Goal: Task Accomplishment & Management: Use online tool/utility

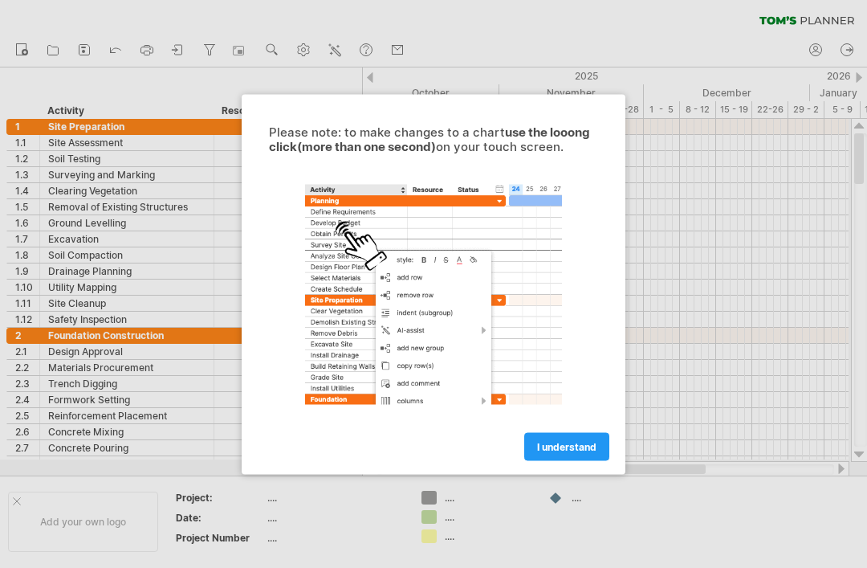
click at [553, 444] on span "I understand" at bounding box center [566, 446] width 59 height 12
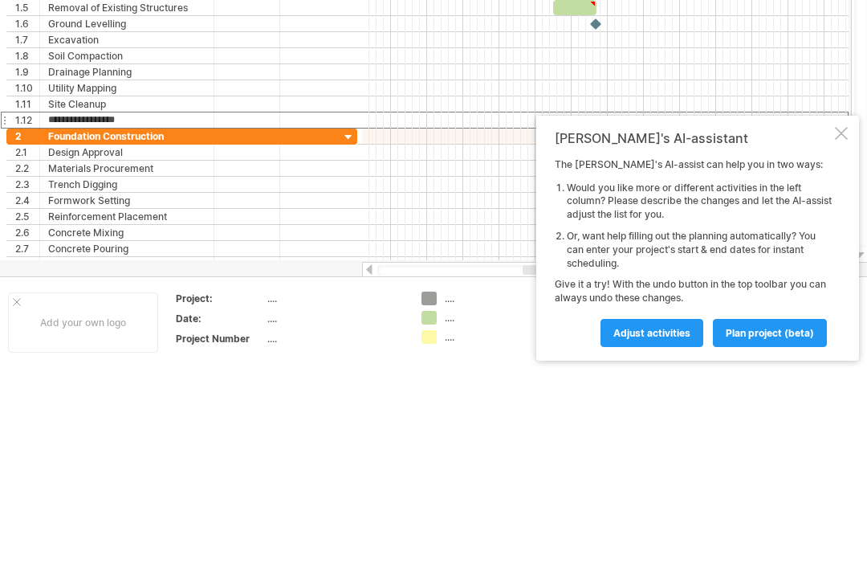
scroll to position [199, 0]
click at [841, 140] on div at bounding box center [841, 133] width 13 height 13
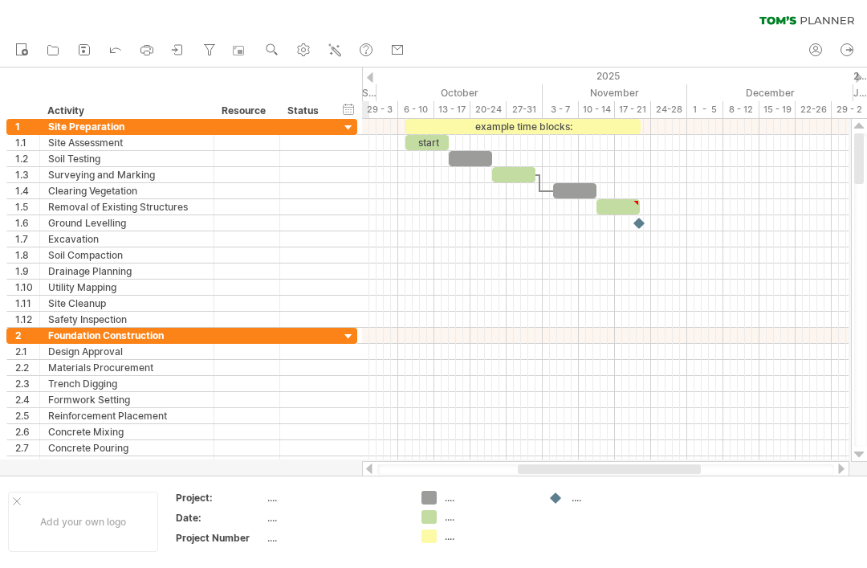
click at [355, 335] on div at bounding box center [348, 336] width 15 height 15
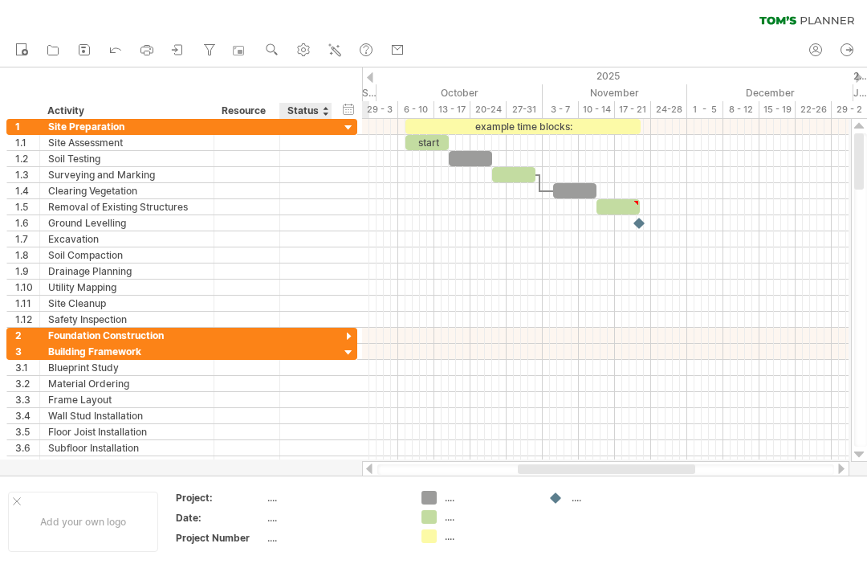
click at [349, 358] on div at bounding box center [348, 352] width 15 height 15
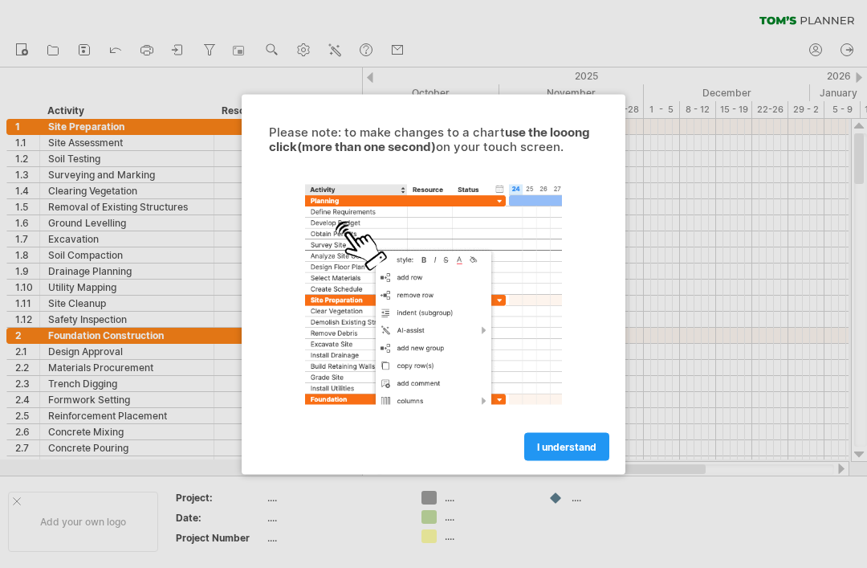
click at [548, 443] on span "I understand" at bounding box center [566, 446] width 59 height 12
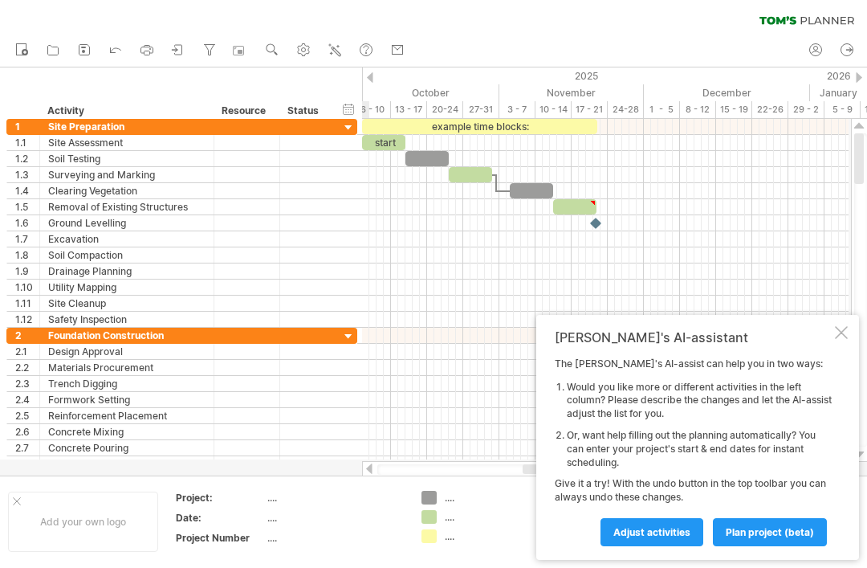
click at [843, 337] on div at bounding box center [841, 332] width 13 height 13
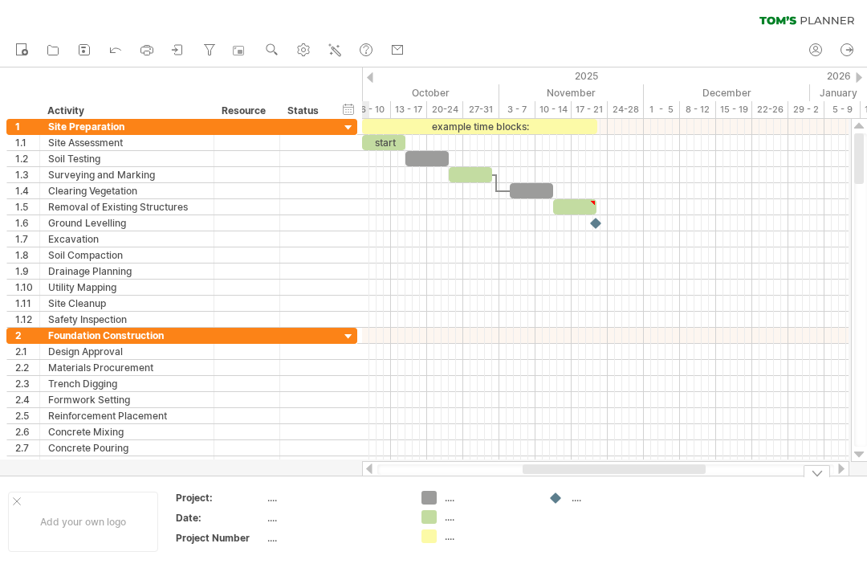
click at [866, 453] on html "progress(100%) Trying to reach plan.tomsplanner.com Connected again... 0% clear…" at bounding box center [433, 285] width 867 height 571
click at [861, 448] on div at bounding box center [859, 454] width 10 height 13
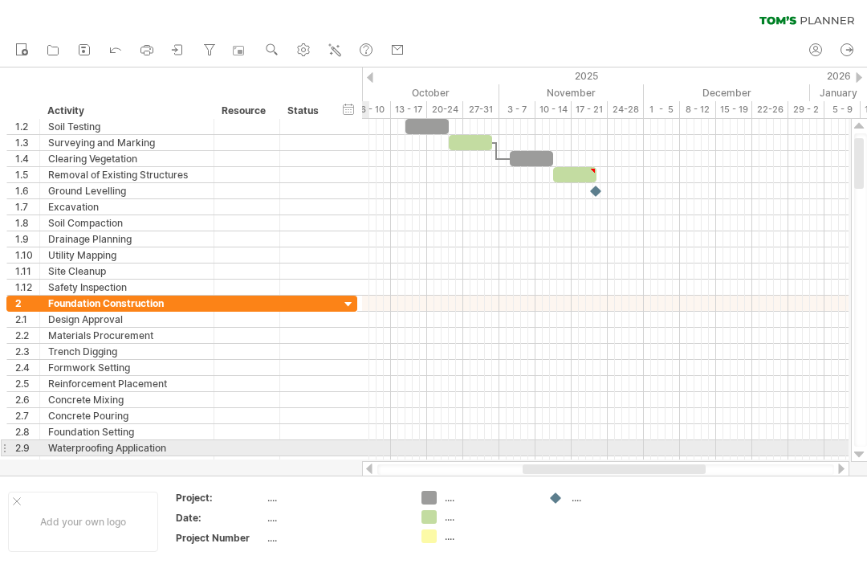
click at [866, 449] on div at bounding box center [859, 290] width 17 height 343
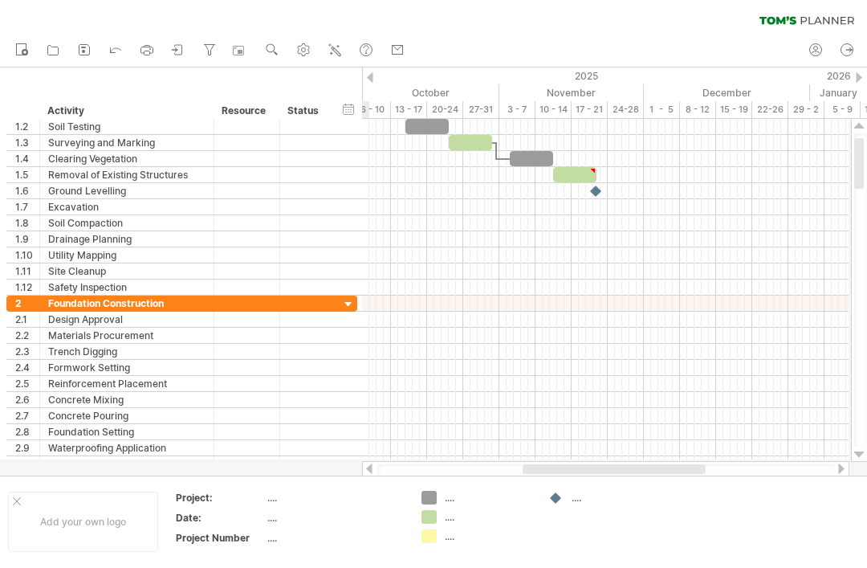
click at [864, 451] on div at bounding box center [859, 454] width 10 height 13
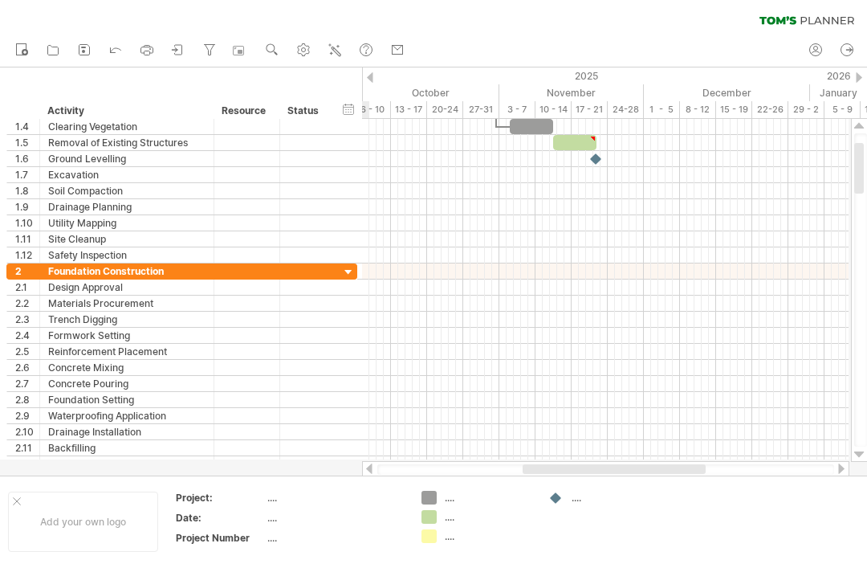
click at [861, 448] on div at bounding box center [859, 454] width 10 height 13
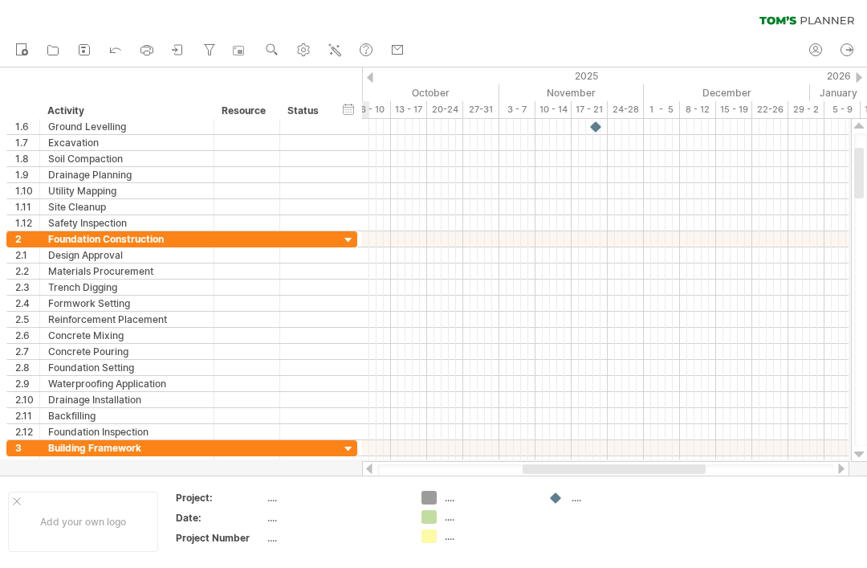
click at [863, 454] on div at bounding box center [859, 454] width 10 height 13
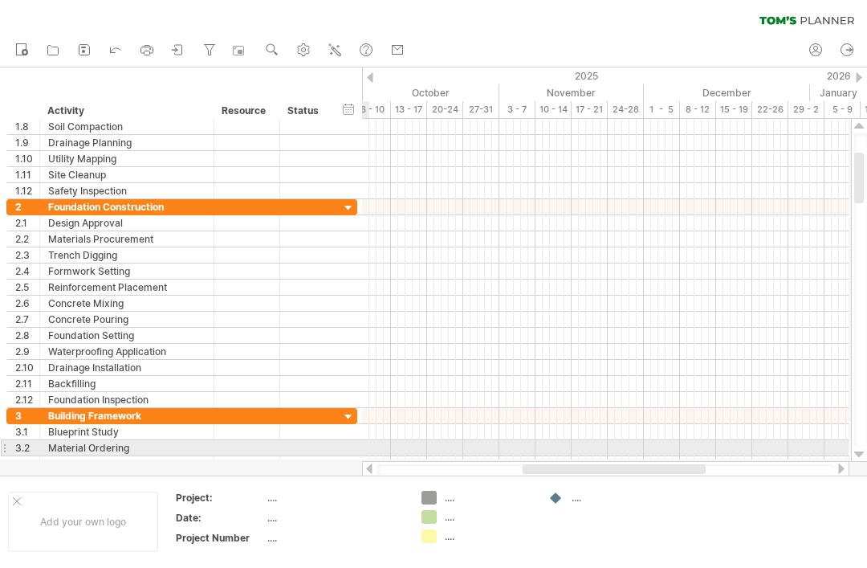
click at [864, 451] on div at bounding box center [859, 454] width 10 height 13
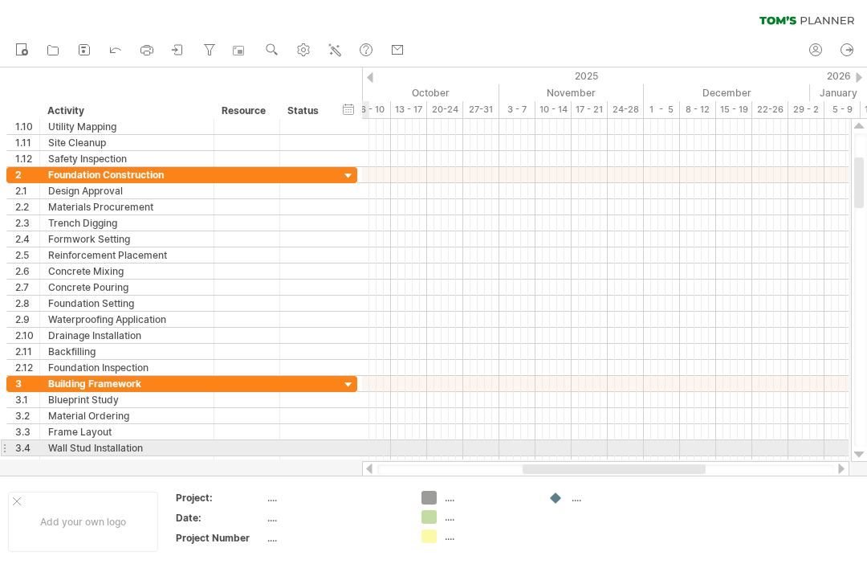
click at [862, 450] on div at bounding box center [859, 454] width 10 height 13
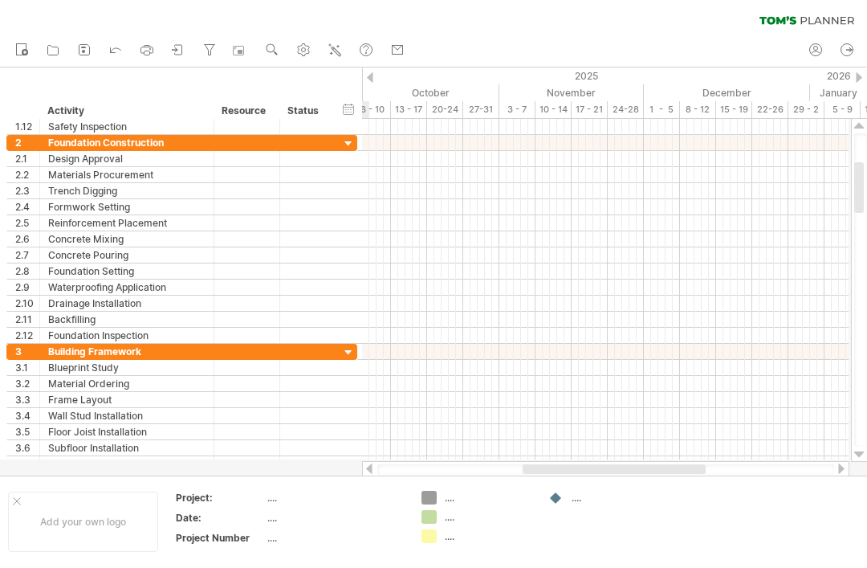
click at [866, 450] on html "progress(100%) Trying to reach plan.tomsplanner.com Connected again... 0% clear…" at bounding box center [433, 285] width 867 height 571
click at [864, 450] on div at bounding box center [859, 454] width 10 height 13
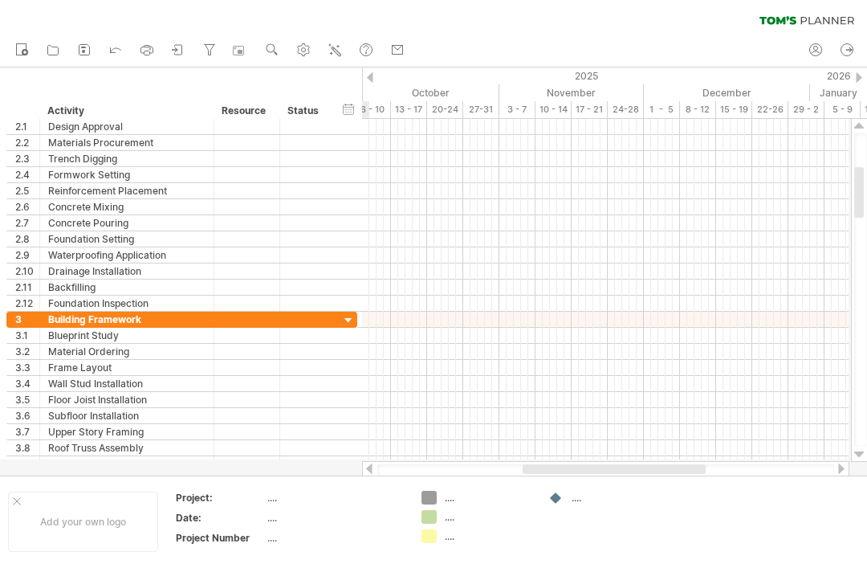
click at [866, 448] on div at bounding box center [859, 290] width 17 height 343
click at [866, 445] on div at bounding box center [860, 289] width 13 height 313
click at [866, 449] on html "progress(100%) Trying to reach plan.tomsplanner.com Connected again... 0% clear…" at bounding box center [433, 285] width 867 height 571
click at [864, 449] on div at bounding box center [859, 454] width 10 height 13
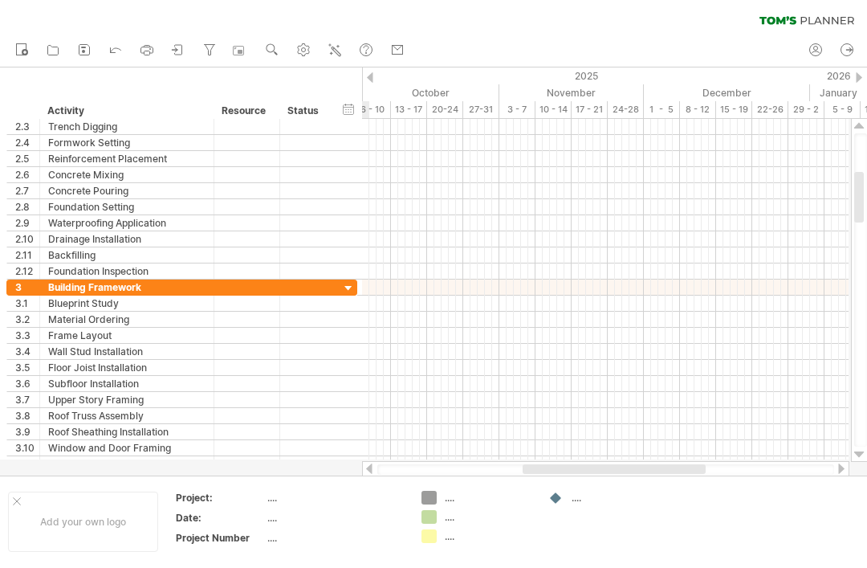
click at [861, 448] on div at bounding box center [859, 454] width 10 height 13
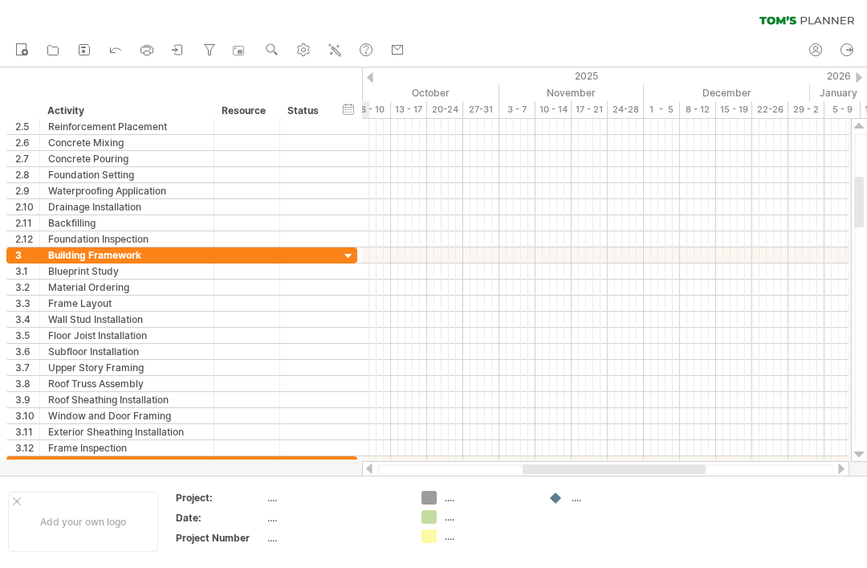
click at [866, 453] on html "progress(100%) Trying to reach plan.tomsplanner.com Connected again... 0% clear…" at bounding box center [433, 285] width 867 height 571
click at [866, 457] on html "progress(100%) Trying to reach plan.tomsplanner.com Connected again... 0% clear…" at bounding box center [433, 285] width 867 height 571
click at [861, 451] on div at bounding box center [859, 454] width 10 height 13
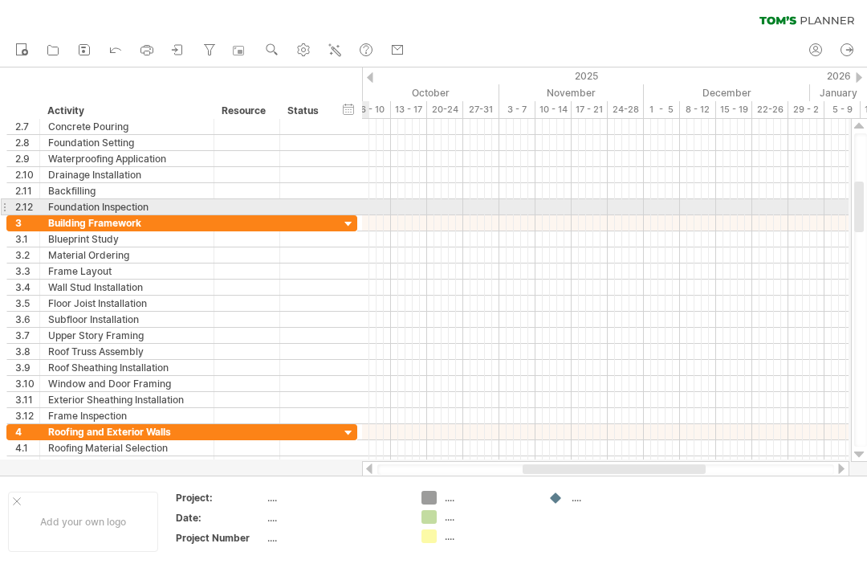
click at [866, 203] on div at bounding box center [860, 289] width 13 height 313
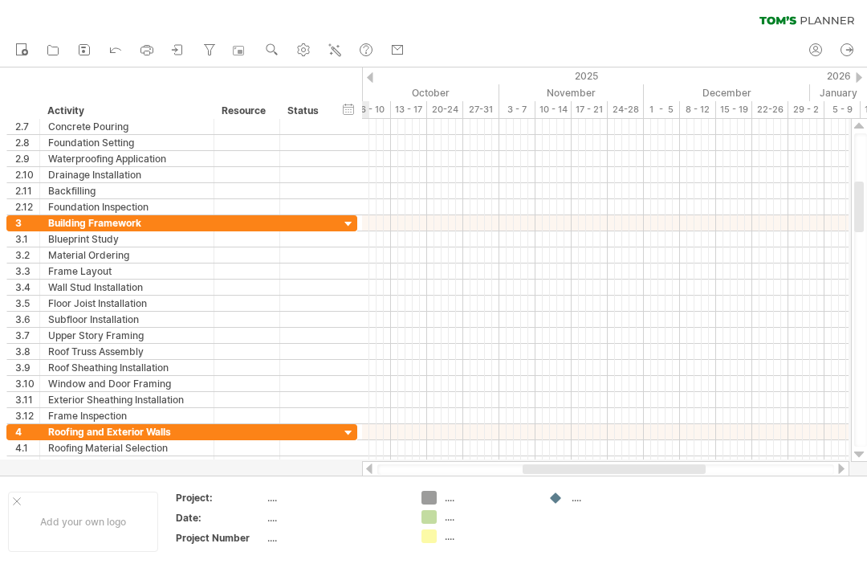
click at [866, 206] on html "progress(100%) Trying to reach plan.tomsplanner.com Connected again... 0% clear…" at bounding box center [433, 285] width 867 height 571
click at [866, 451] on html "progress(100%) Trying to reach plan.tomsplanner.com Connected again... 0% clear…" at bounding box center [433, 285] width 867 height 571
click at [862, 457] on div at bounding box center [859, 454] width 10 height 13
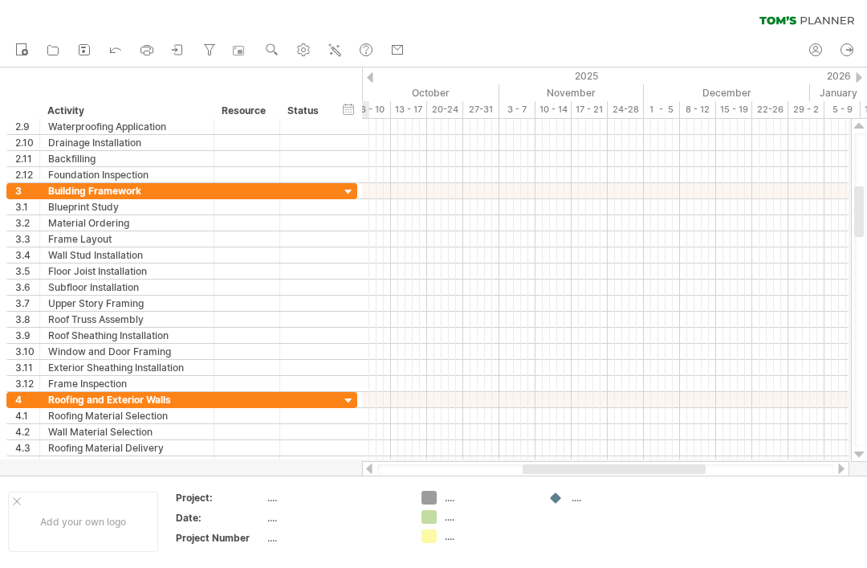
click at [863, 454] on div at bounding box center [859, 454] width 10 height 13
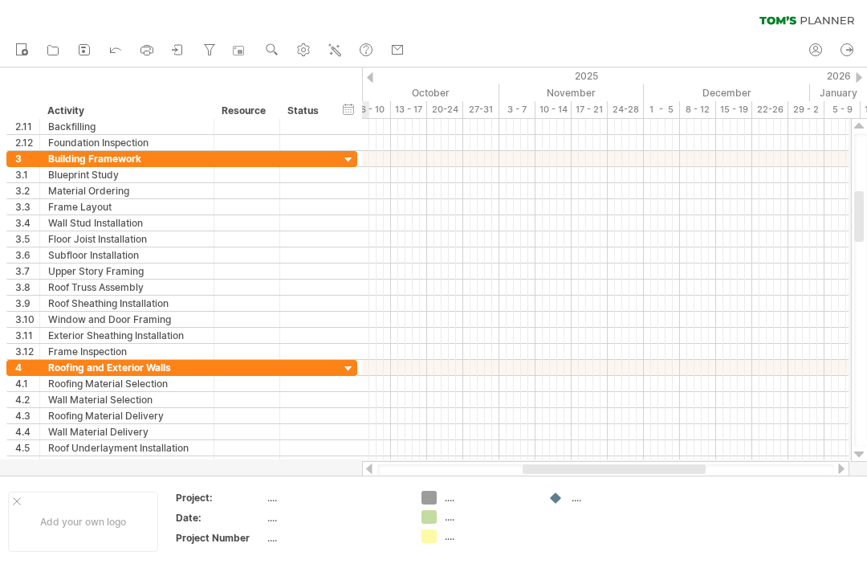
click at [861, 453] on div at bounding box center [859, 454] width 10 height 13
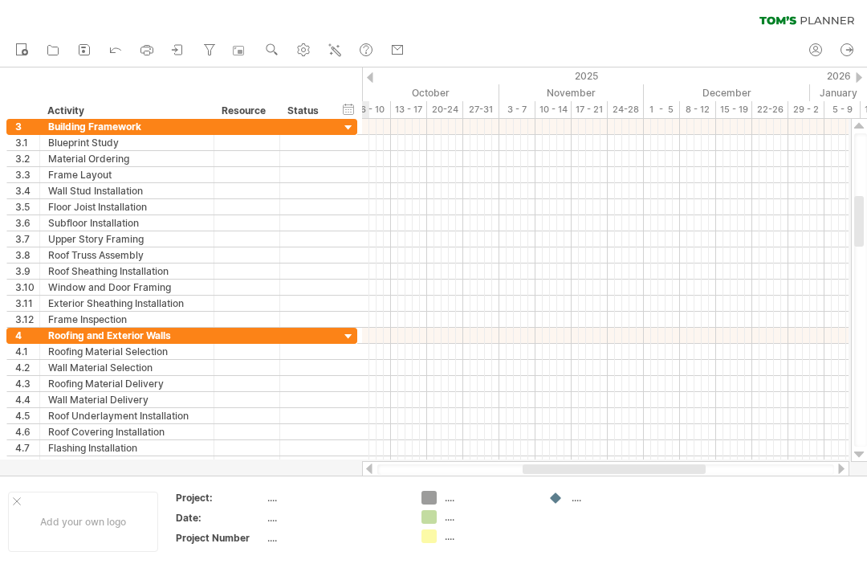
click at [862, 452] on div at bounding box center [859, 454] width 10 height 13
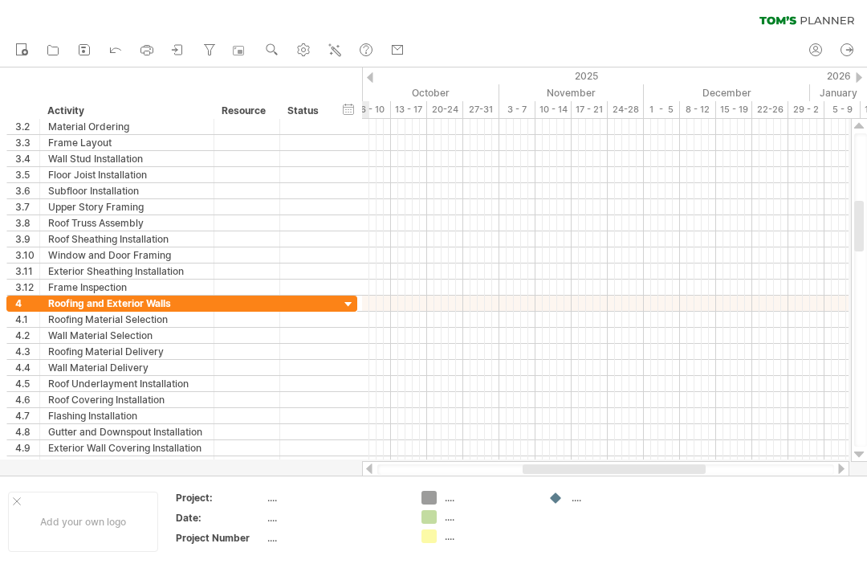
click at [862, 451] on div at bounding box center [859, 454] width 10 height 13
click at [865, 453] on div at bounding box center [859, 290] width 17 height 343
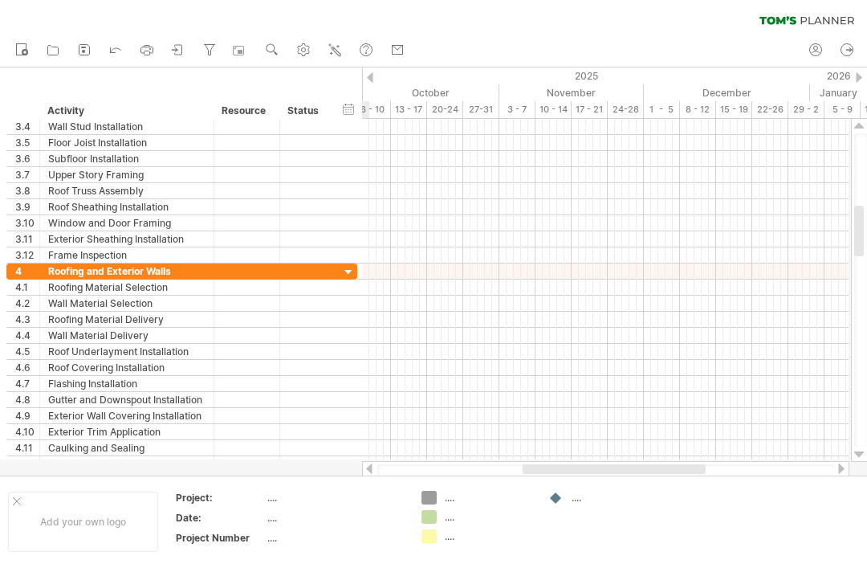
click at [866, 454] on div at bounding box center [859, 290] width 17 height 343
click at [866, 454] on html "progress(100%) Trying to reach plan.tomsplanner.com Connected again... 0% clear…" at bounding box center [433, 285] width 867 height 571
click at [866, 458] on html "progress(100%) Trying to reach plan.tomsplanner.com Connected again... 0% clear…" at bounding box center [433, 285] width 867 height 571
click at [861, 454] on div at bounding box center [859, 454] width 10 height 13
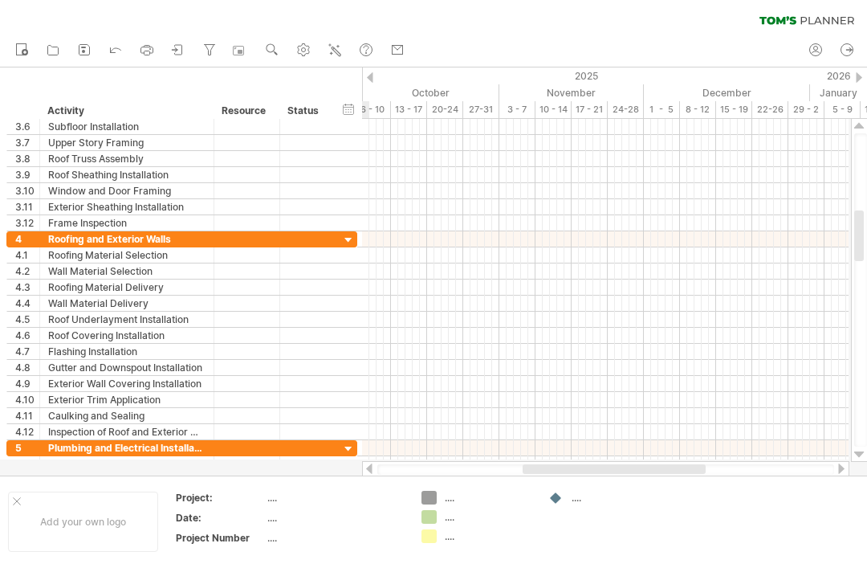
click at [864, 450] on div at bounding box center [859, 454] width 10 height 13
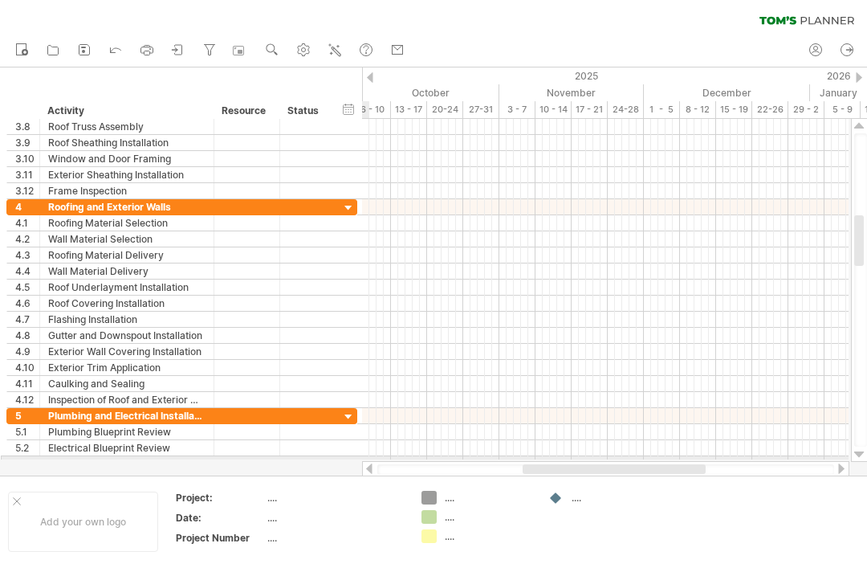
click at [863, 454] on div at bounding box center [859, 454] width 10 height 13
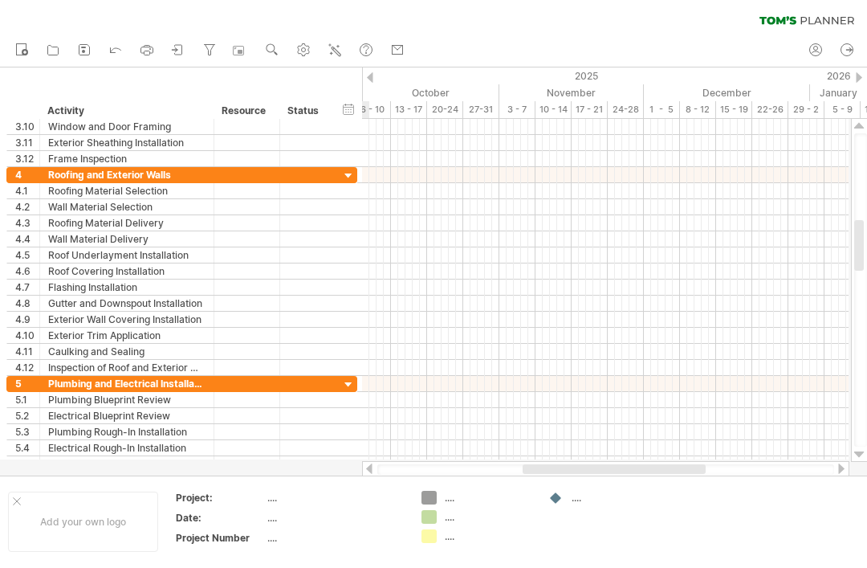
click at [863, 449] on div at bounding box center [859, 454] width 10 height 13
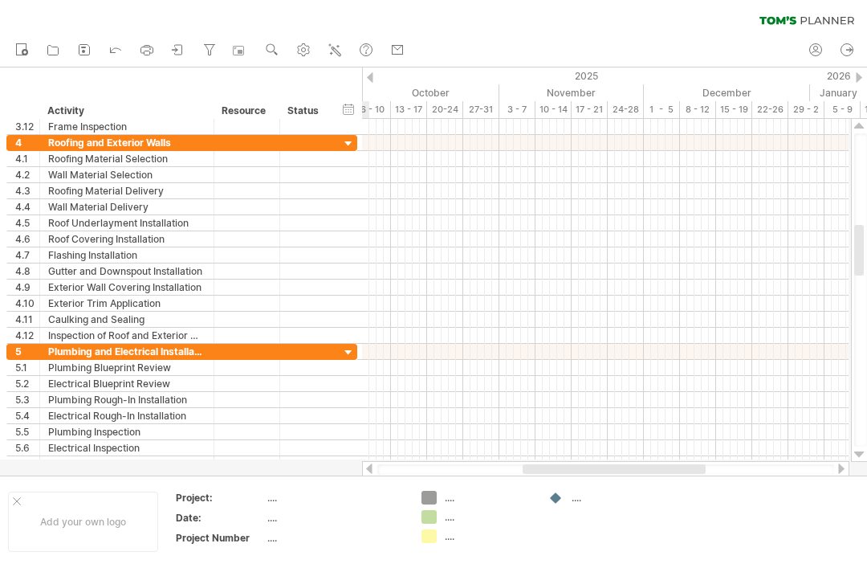
click at [865, 450] on div at bounding box center [859, 290] width 17 height 343
click at [866, 463] on html "progress(100%) Trying to reach plan.tomsplanner.com Connected again... 0% clear…" at bounding box center [433, 285] width 867 height 571
click at [859, 458] on div at bounding box center [859, 454] width 10 height 13
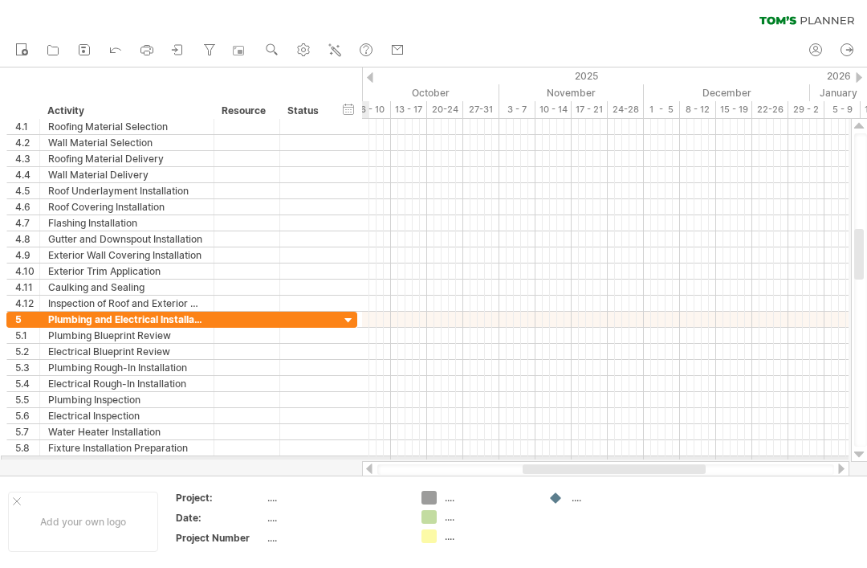
click at [862, 454] on div at bounding box center [859, 454] width 10 height 13
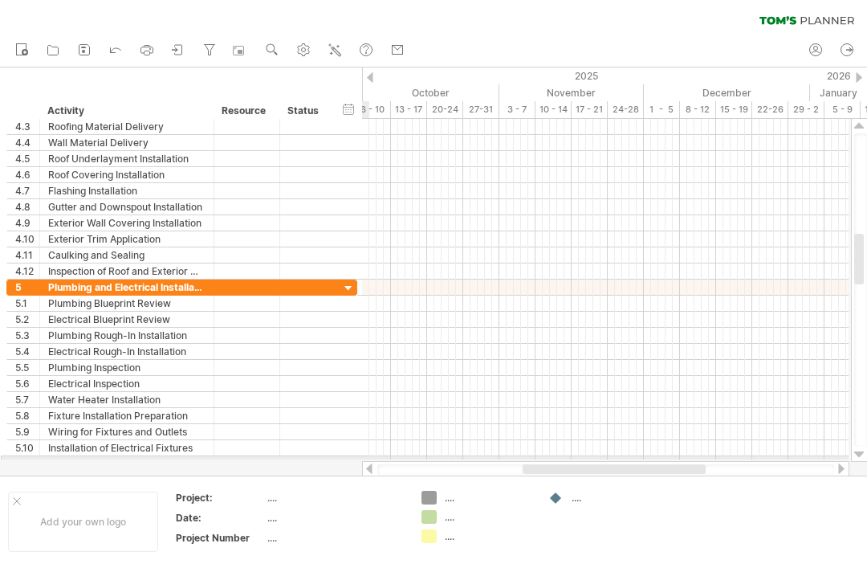
click at [865, 456] on div at bounding box center [859, 290] width 17 height 343
click at [866, 461] on div at bounding box center [859, 290] width 17 height 343
click at [865, 462] on div at bounding box center [433, 271] width 867 height 408
click at [864, 462] on div at bounding box center [433, 271] width 867 height 408
click at [860, 458] on div at bounding box center [859, 454] width 10 height 13
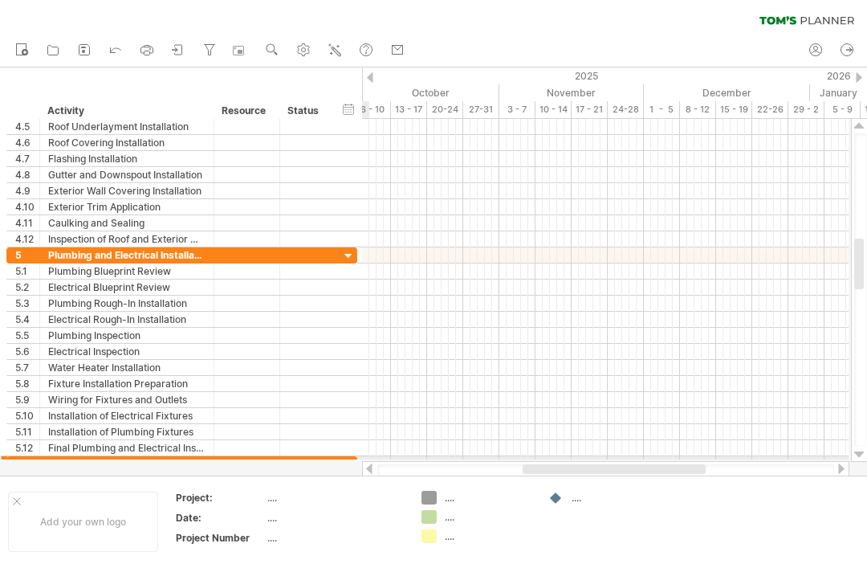
click at [861, 451] on div at bounding box center [859, 454] width 10 height 13
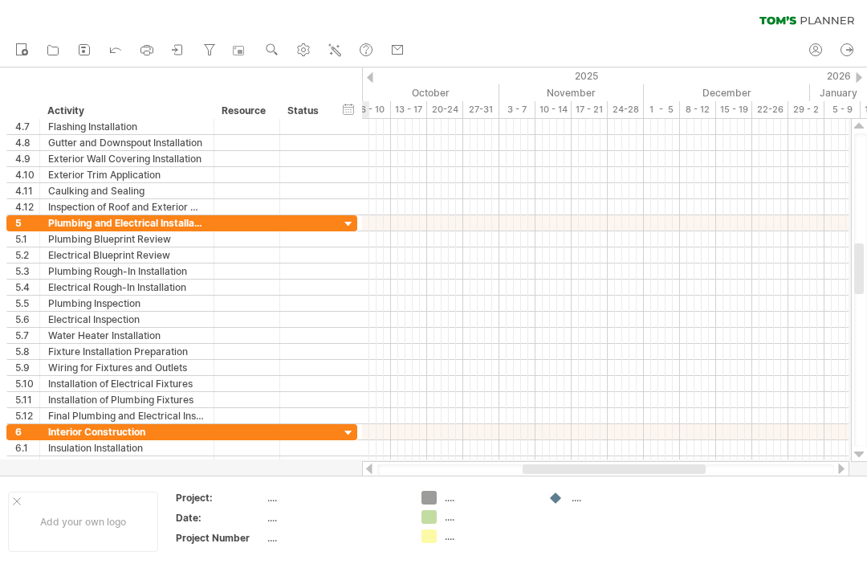
click at [866, 457] on div at bounding box center [859, 290] width 17 height 343
click at [861, 457] on div at bounding box center [859, 454] width 10 height 13
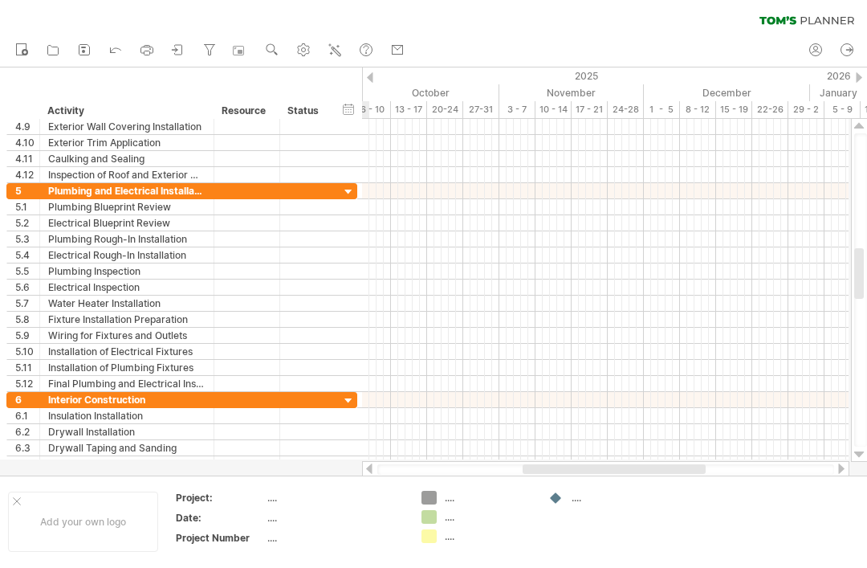
click at [864, 457] on div at bounding box center [859, 454] width 10 height 13
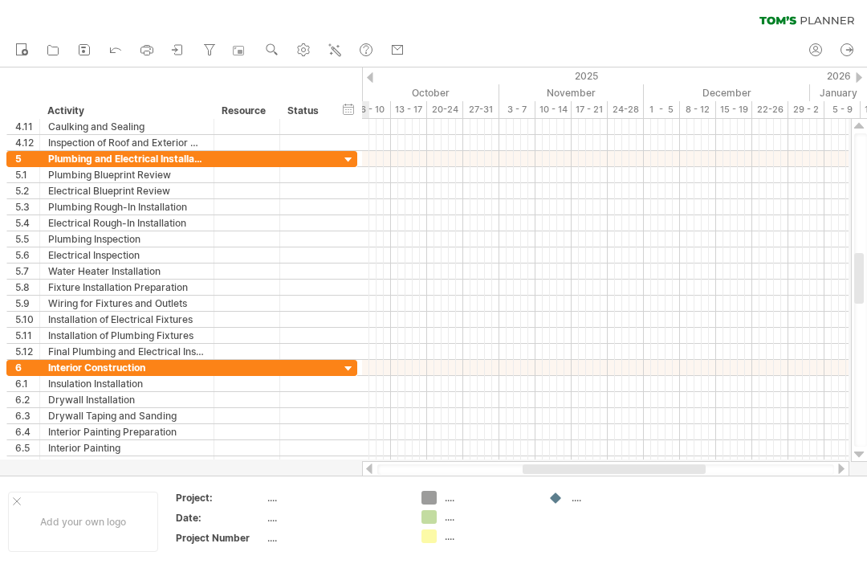
click at [866, 459] on div at bounding box center [859, 290] width 17 height 343
click at [864, 454] on div at bounding box center [859, 454] width 10 height 13
click at [866, 457] on div at bounding box center [859, 290] width 17 height 343
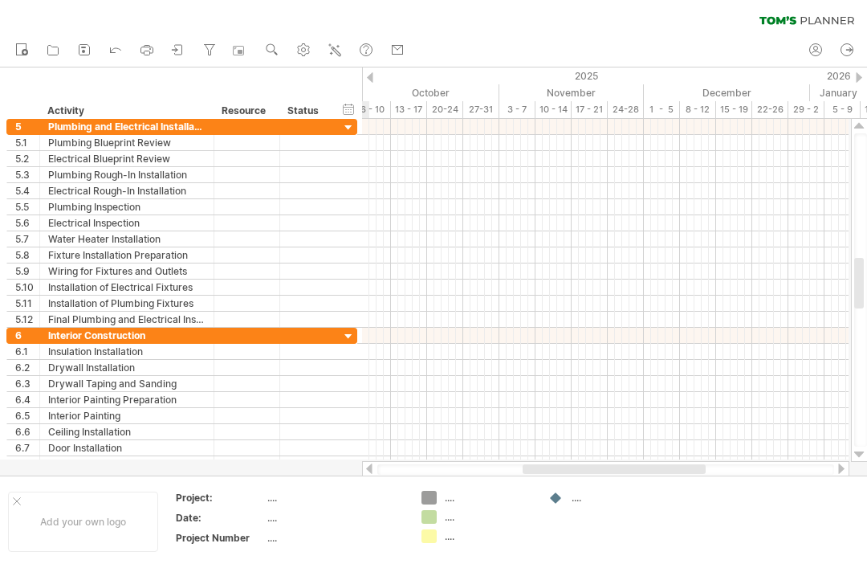
click at [859, 458] on div at bounding box center [859, 454] width 10 height 13
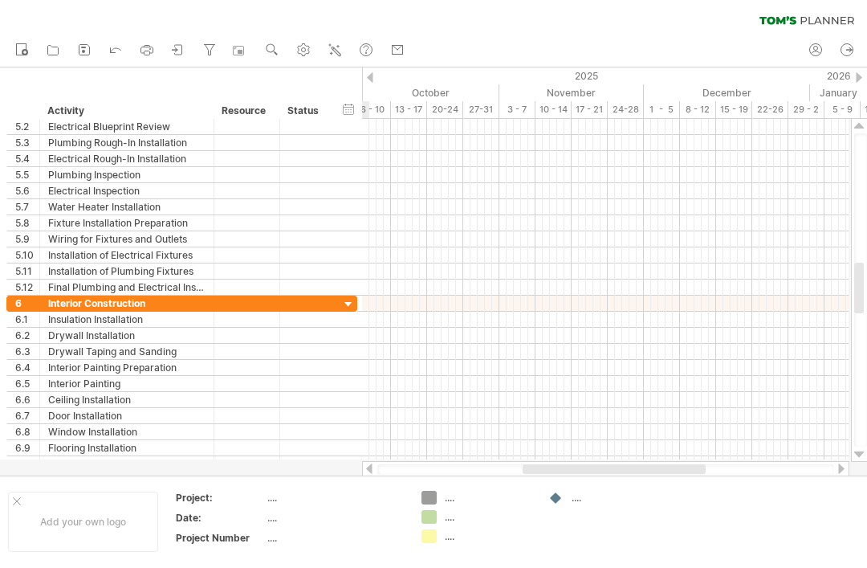
click at [864, 451] on div at bounding box center [859, 454] width 10 height 13
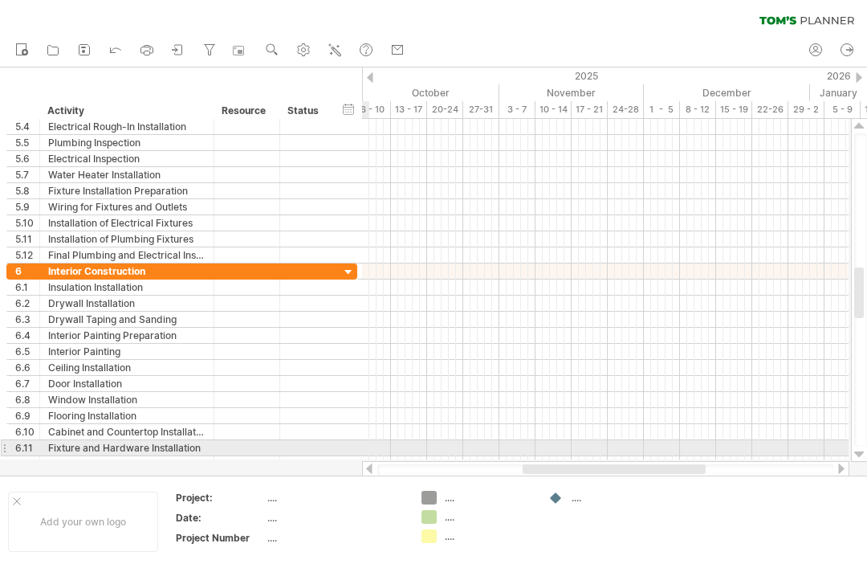
click at [864, 452] on div at bounding box center [859, 454] width 10 height 13
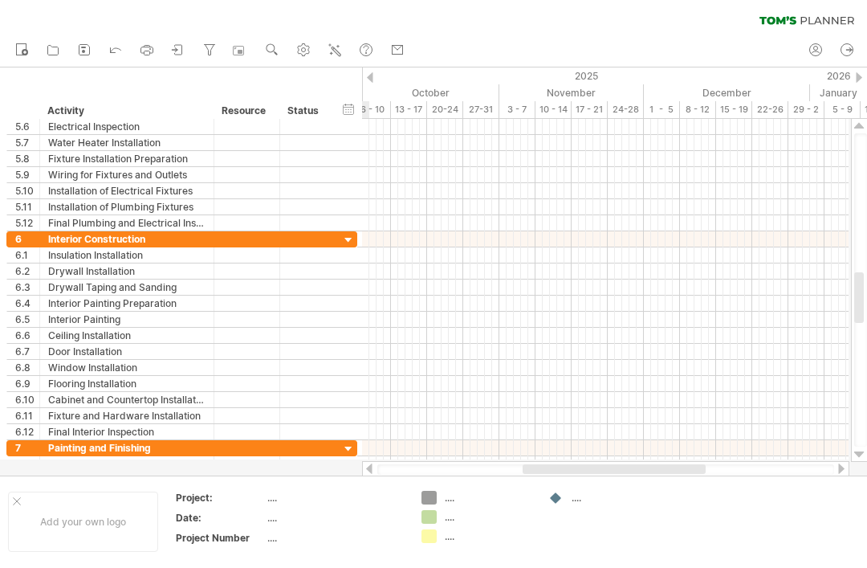
click at [866, 451] on html "progress(100%) Trying to reach plan.tomsplanner.com Connected again... 0% clear…" at bounding box center [433, 285] width 867 height 571
click at [866, 450] on html "progress(100%) Trying to reach plan.tomsplanner.com Connected again... 0% clear…" at bounding box center [433, 285] width 867 height 571
click at [861, 449] on div at bounding box center [859, 454] width 10 height 13
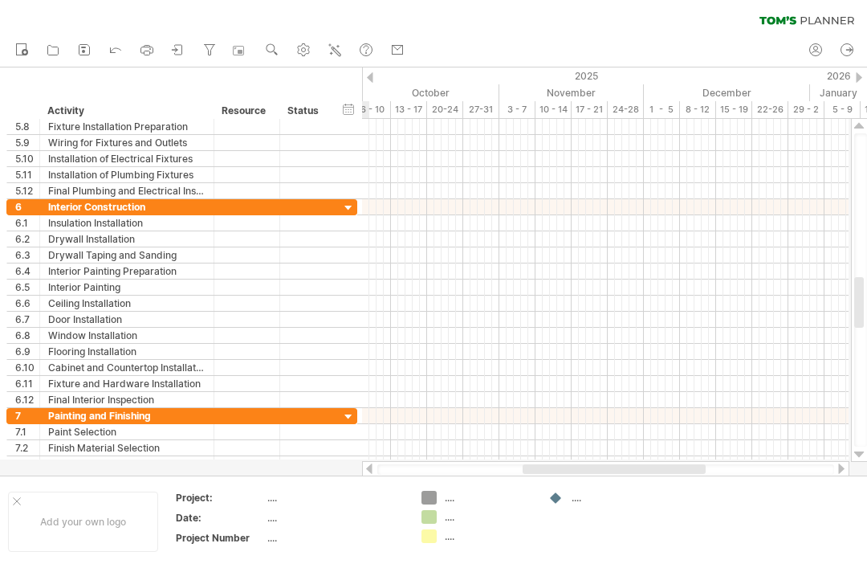
click at [866, 452] on html "progress(100%) Trying to reach plan.tomsplanner.com Connected again... 0% clear…" at bounding box center [433, 285] width 867 height 571
click at [866, 451] on html "progress(100%) Trying to reach plan.tomsplanner.com Connected again... 0% clear…" at bounding box center [433, 285] width 867 height 571
click at [866, 454] on html "progress(100%) Trying to reach plan.tomsplanner.com Connected again... 0% clear…" at bounding box center [433, 285] width 867 height 571
click at [866, 450] on div at bounding box center [859, 290] width 17 height 343
click at [861, 452] on div at bounding box center [859, 454] width 10 height 13
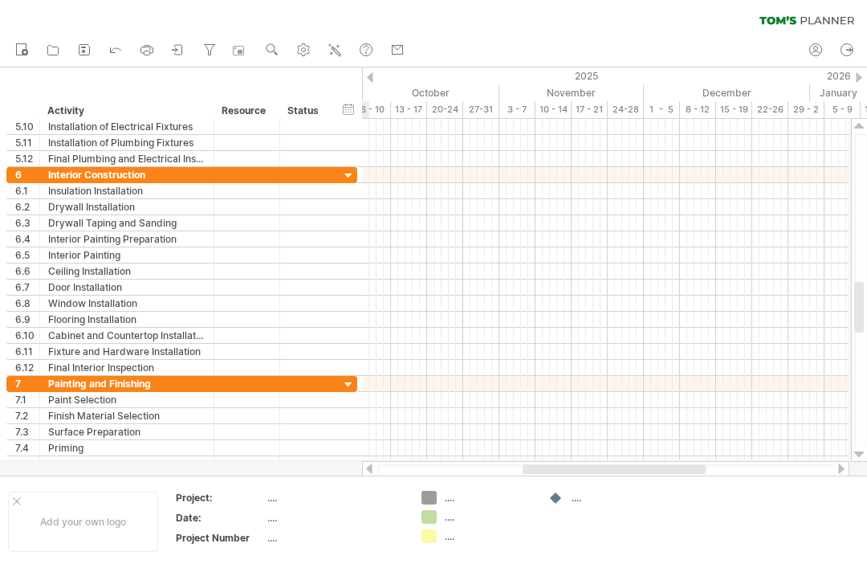
click at [862, 457] on div at bounding box center [859, 454] width 10 height 13
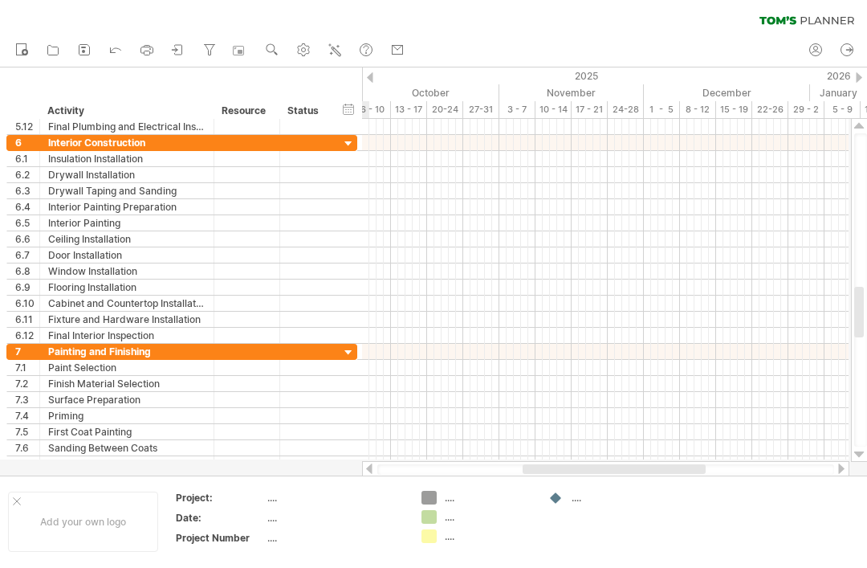
click at [865, 458] on div at bounding box center [859, 290] width 17 height 343
click at [866, 458] on html "progress(100%) Trying to reach plan.tomsplanner.com Connected again... 0% clear…" at bounding box center [433, 285] width 867 height 571
click at [866, 462] on html "progress(100%) Trying to reach plan.tomsplanner.com Connected again... 0% clear…" at bounding box center [433, 285] width 867 height 571
click at [866, 470] on html "progress(100%) Trying to reach plan.tomsplanner.com Connected again... 0% clear…" at bounding box center [433, 285] width 867 height 571
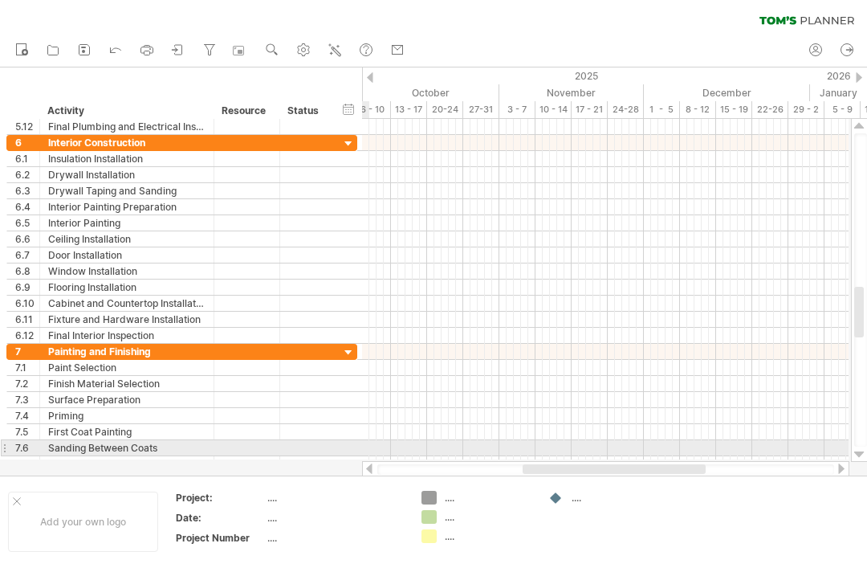
click at [864, 456] on div at bounding box center [859, 454] width 10 height 13
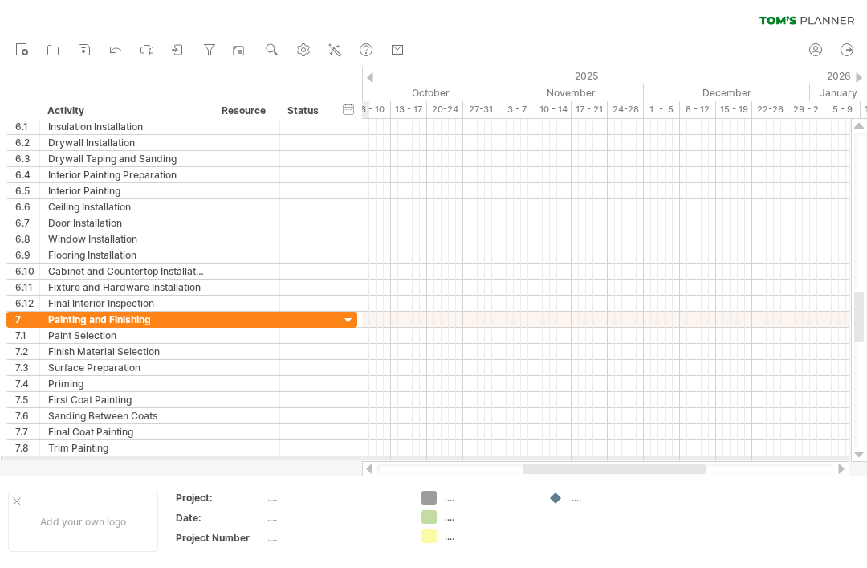
click at [863, 455] on div at bounding box center [859, 454] width 10 height 13
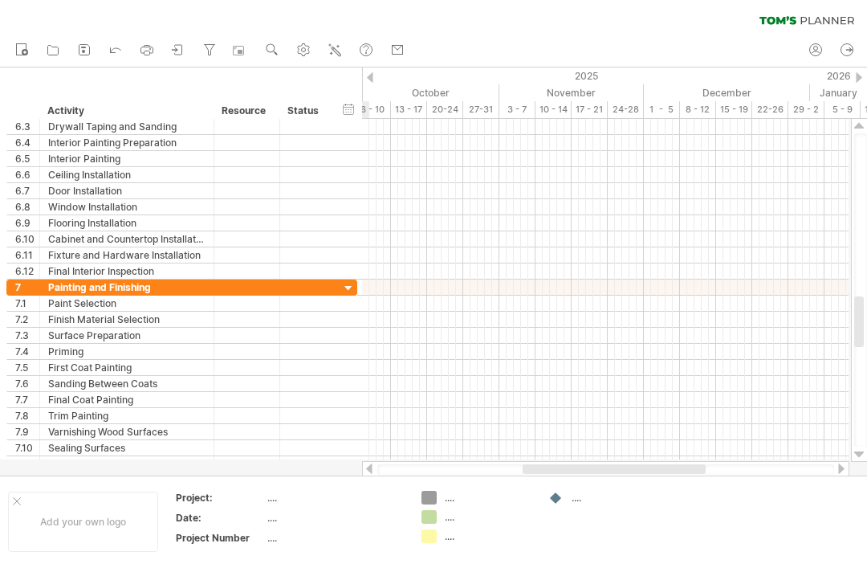
click at [866, 468] on div at bounding box center [433, 271] width 867 height 408
click at [862, 450] on div at bounding box center [859, 454] width 10 height 13
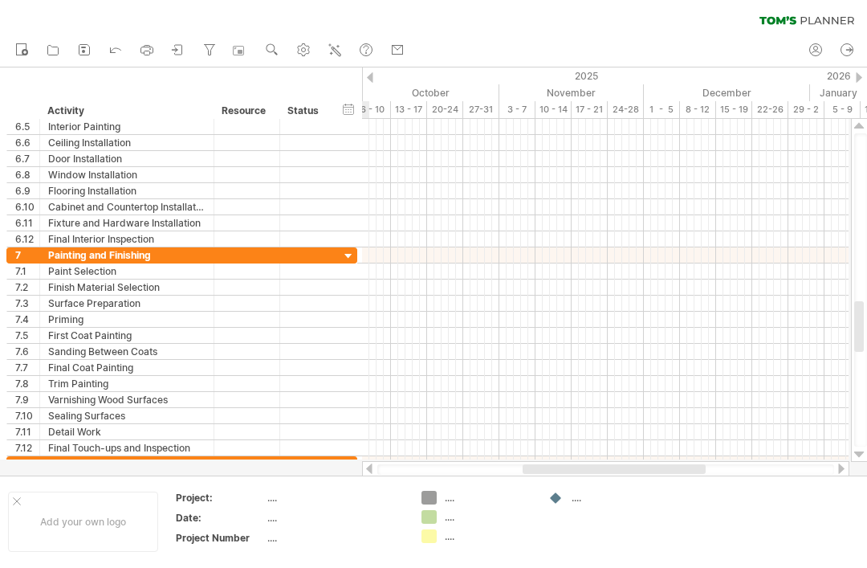
click at [861, 450] on div at bounding box center [859, 454] width 10 height 13
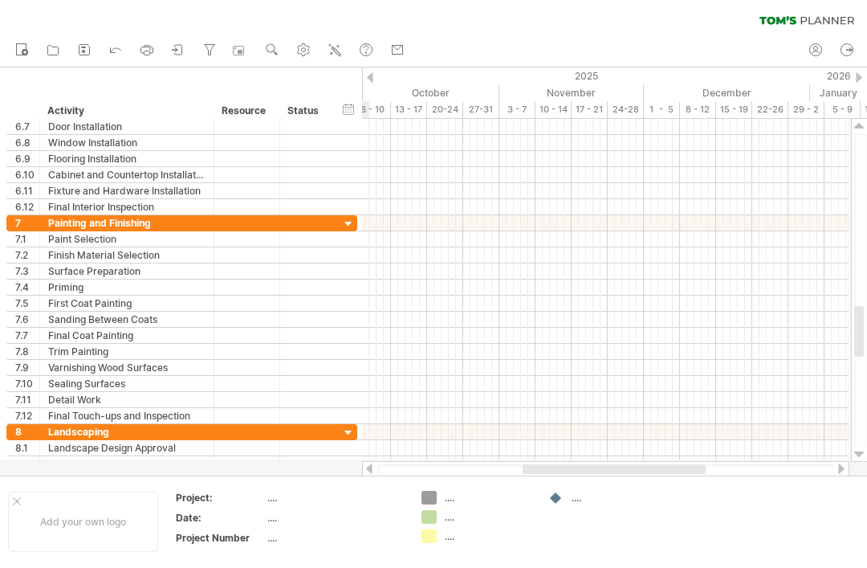
click at [858, 460] on div at bounding box center [859, 454] width 10 height 13
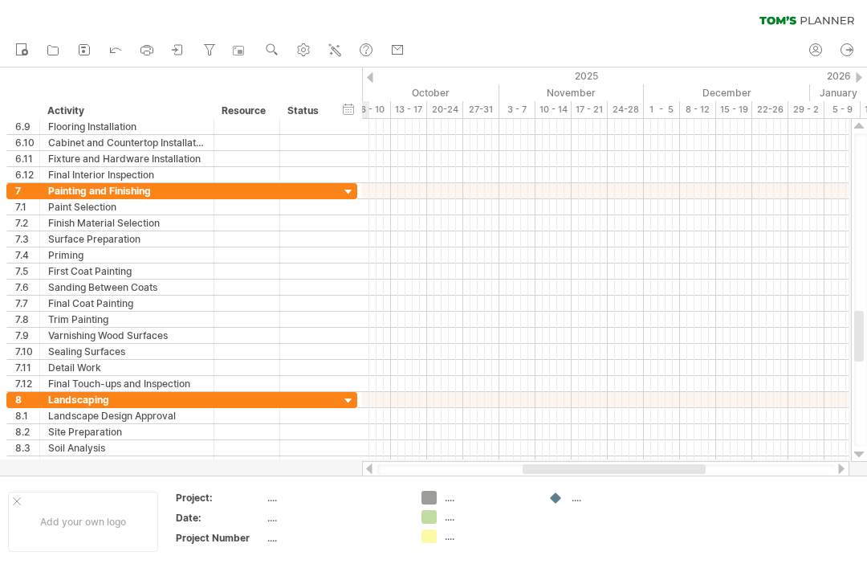
click at [866, 468] on div at bounding box center [433, 271] width 867 height 408
click at [866, 472] on html "progress(100%) Trying to reach plan.tomsplanner.com Connected again... 0% clear…" at bounding box center [433, 285] width 867 height 571
click at [861, 458] on div at bounding box center [859, 454] width 10 height 13
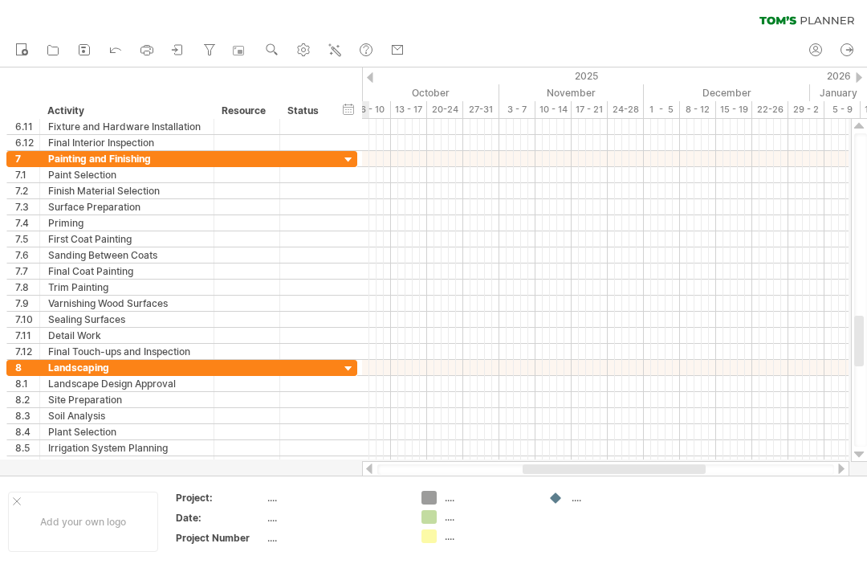
click at [861, 451] on div at bounding box center [859, 454] width 10 height 13
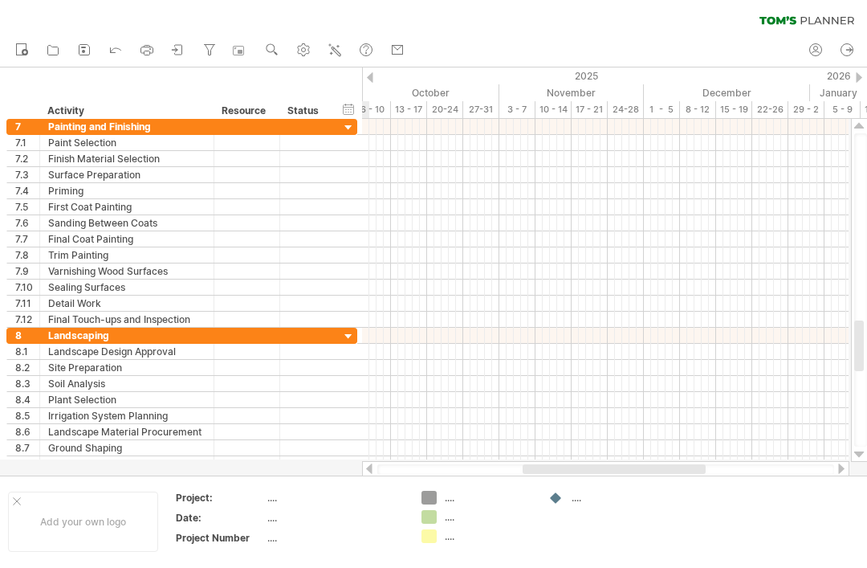
click at [864, 454] on div at bounding box center [859, 454] width 10 height 13
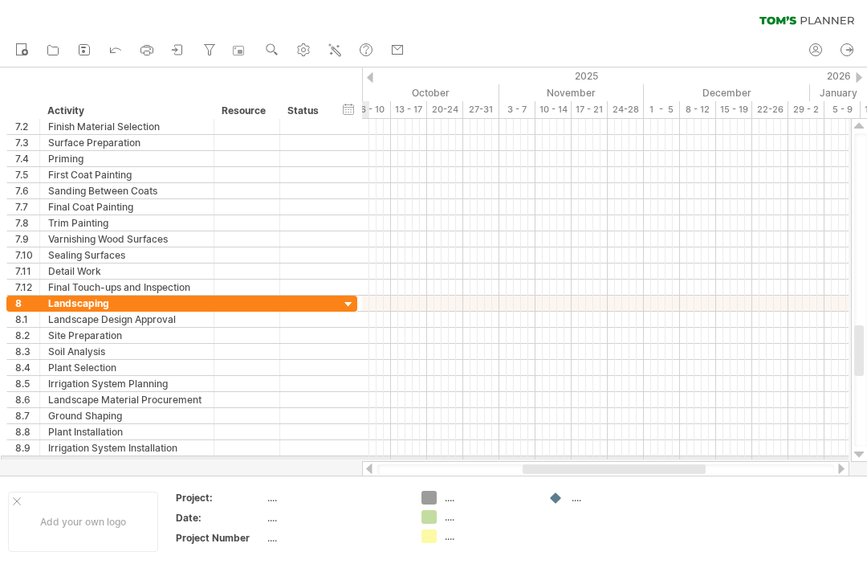
click at [861, 452] on div at bounding box center [859, 454] width 10 height 13
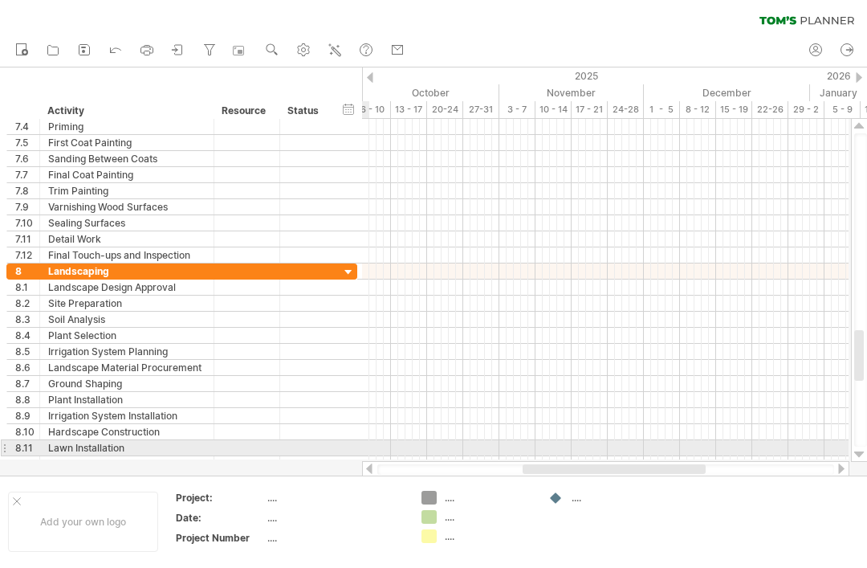
click at [860, 454] on div at bounding box center [859, 454] width 10 height 13
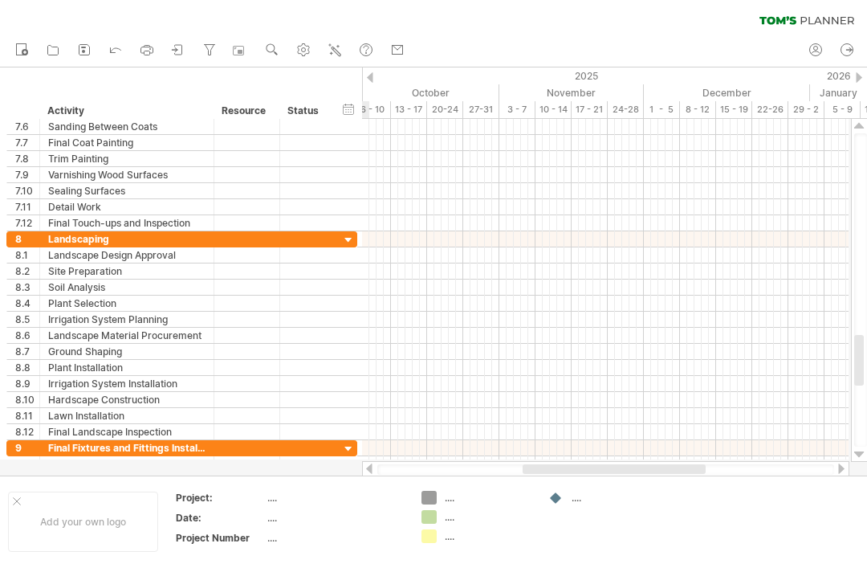
click at [859, 454] on div at bounding box center [859, 454] width 10 height 13
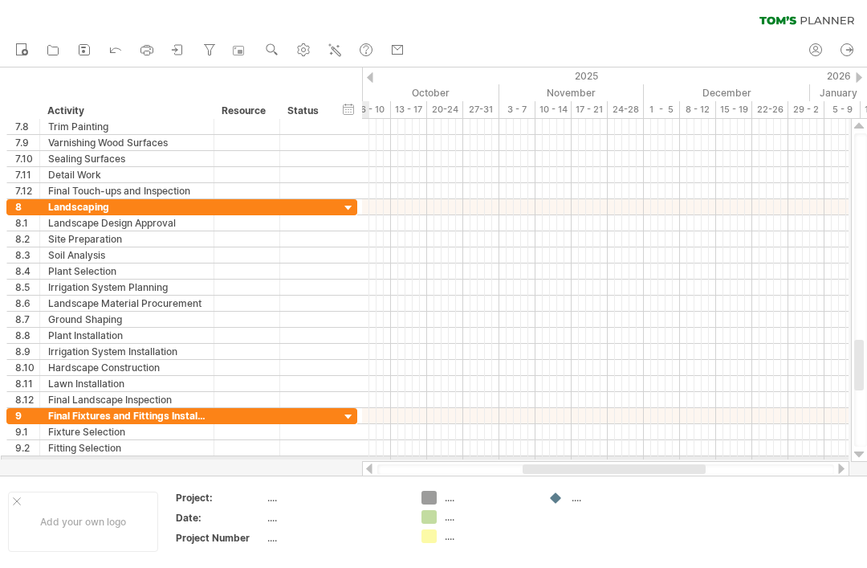
click at [863, 457] on div at bounding box center [859, 454] width 10 height 13
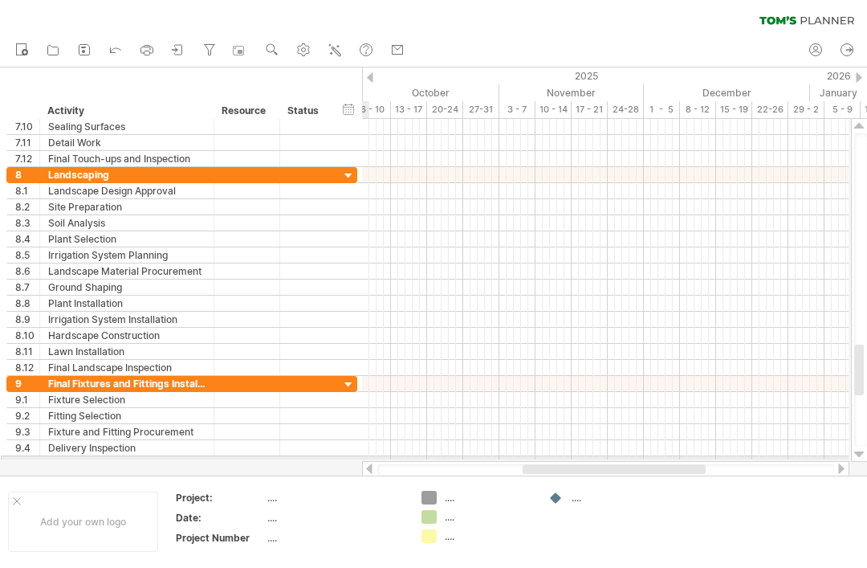
click at [865, 459] on div at bounding box center [859, 290] width 17 height 343
click at [866, 458] on div at bounding box center [859, 290] width 17 height 343
click at [861, 454] on div at bounding box center [859, 454] width 10 height 13
click at [866, 459] on div at bounding box center [859, 290] width 17 height 343
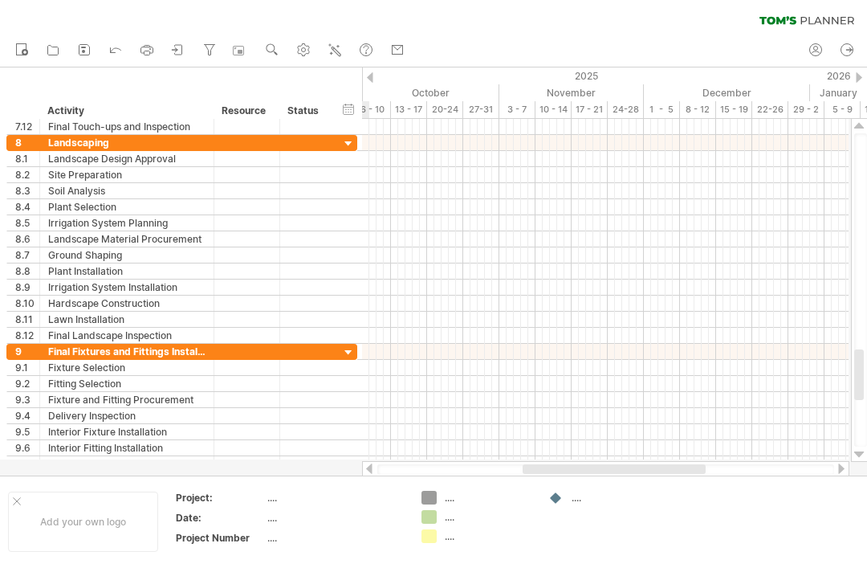
click at [861, 451] on div at bounding box center [859, 454] width 10 height 13
click at [866, 456] on html "progress(100%) Trying to reach plan.tomsplanner.com Connected again... 0% clear…" at bounding box center [433, 285] width 867 height 571
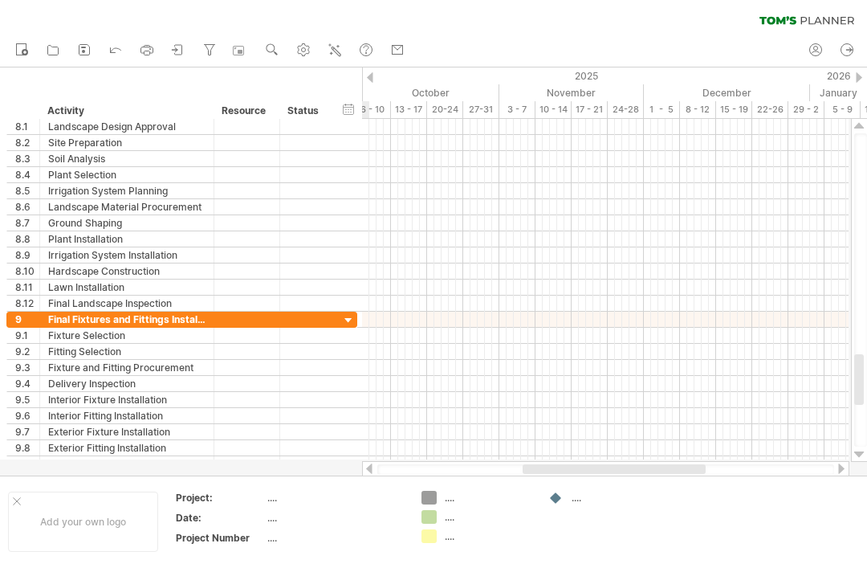
click at [864, 454] on div at bounding box center [859, 454] width 10 height 13
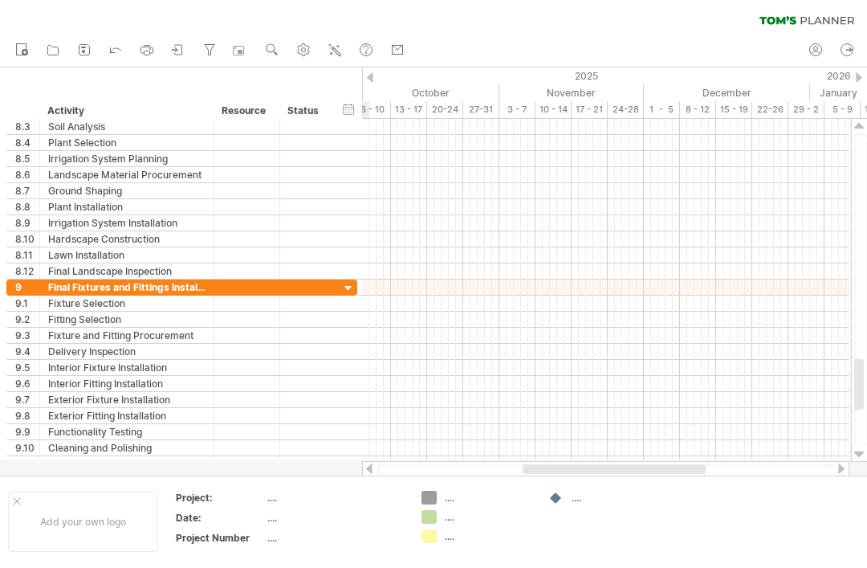
click at [866, 460] on html "progress(100%) Trying to reach plan.tomsplanner.com Connected again... 0% clear…" at bounding box center [433, 285] width 867 height 571
click at [866, 458] on html "progress(100%) Trying to reach plan.tomsplanner.com Connected again... 0% clear…" at bounding box center [433, 285] width 867 height 571
click at [864, 457] on div at bounding box center [859, 454] width 10 height 13
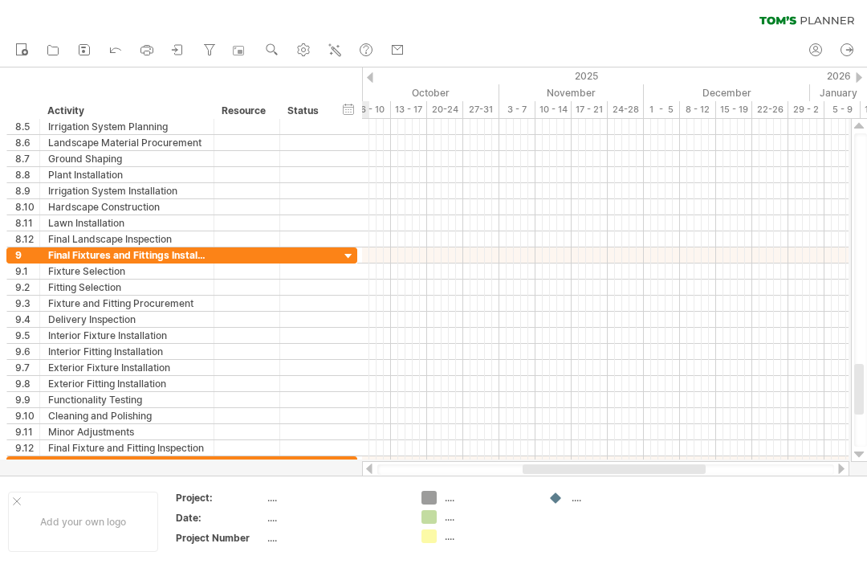
click at [862, 451] on div at bounding box center [859, 454] width 10 height 13
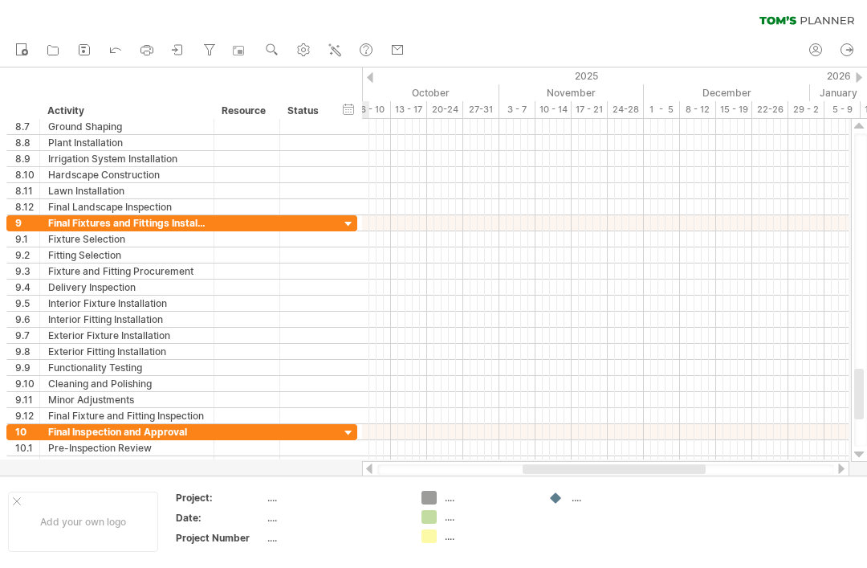
click at [865, 454] on div at bounding box center [859, 290] width 17 height 343
click at [866, 453] on div at bounding box center [859, 290] width 17 height 343
click at [865, 447] on div at bounding box center [859, 290] width 17 height 343
click at [861, 453] on div at bounding box center [859, 454] width 10 height 13
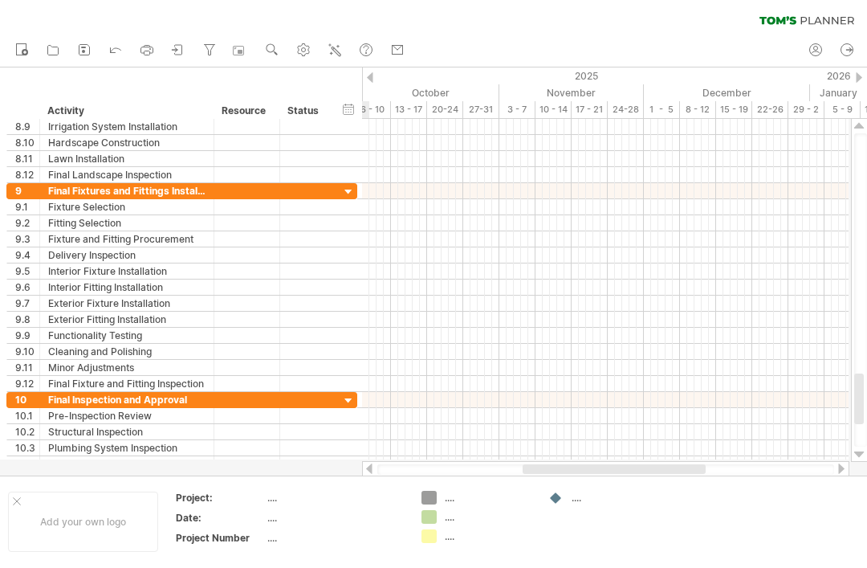
click at [866, 458] on html "progress(100%) Trying to reach plan.tomsplanner.com Connected again... 0% clear…" at bounding box center [433, 285] width 867 height 571
click at [866, 454] on html "progress(100%) Trying to reach plan.tomsplanner.com Connected again... 0% clear…" at bounding box center [433, 285] width 867 height 571
click at [866, 454] on div at bounding box center [859, 290] width 17 height 343
click at [866, 458] on html "progress(100%) Trying to reach plan.tomsplanner.com Connected again... 0% clear…" at bounding box center [433, 285] width 867 height 571
click at [866, 451] on html "progress(100%) Trying to reach plan.tomsplanner.com Connected again... 0% clear…" at bounding box center [433, 285] width 867 height 571
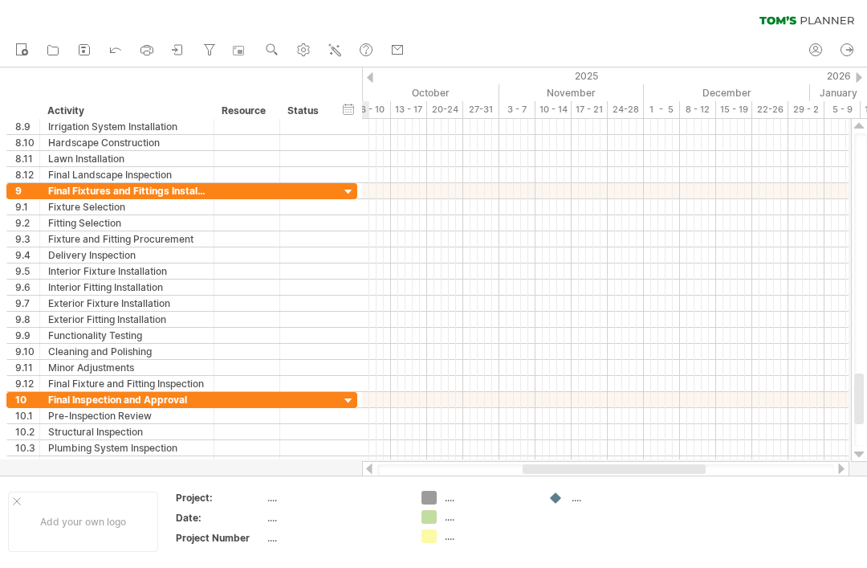
click at [866, 451] on html "progress(100%) Trying to reach plan.tomsplanner.com Connected again... 0% clear…" at bounding box center [433, 285] width 867 height 571
click at [863, 454] on div at bounding box center [859, 454] width 10 height 13
click at [866, 456] on div at bounding box center [859, 290] width 17 height 343
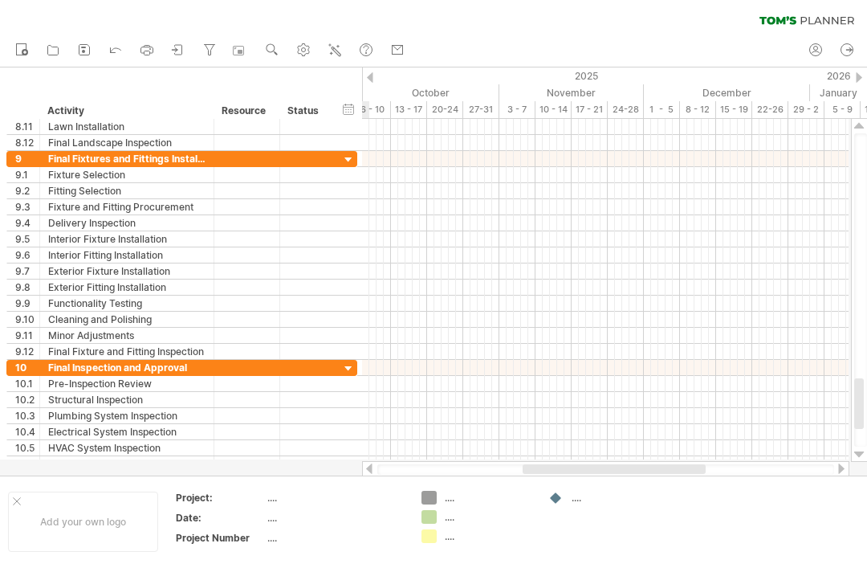
click at [864, 452] on div at bounding box center [859, 454] width 10 height 13
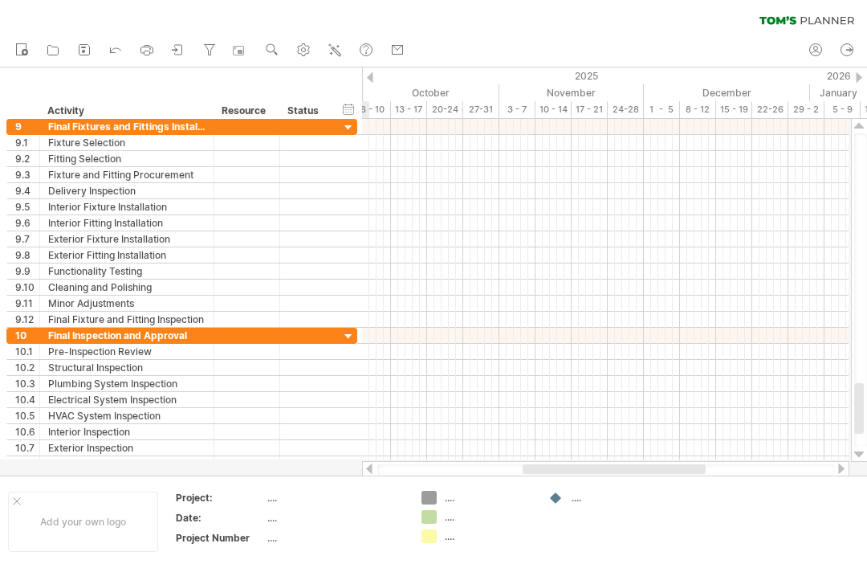
click at [862, 457] on div at bounding box center [859, 454] width 10 height 13
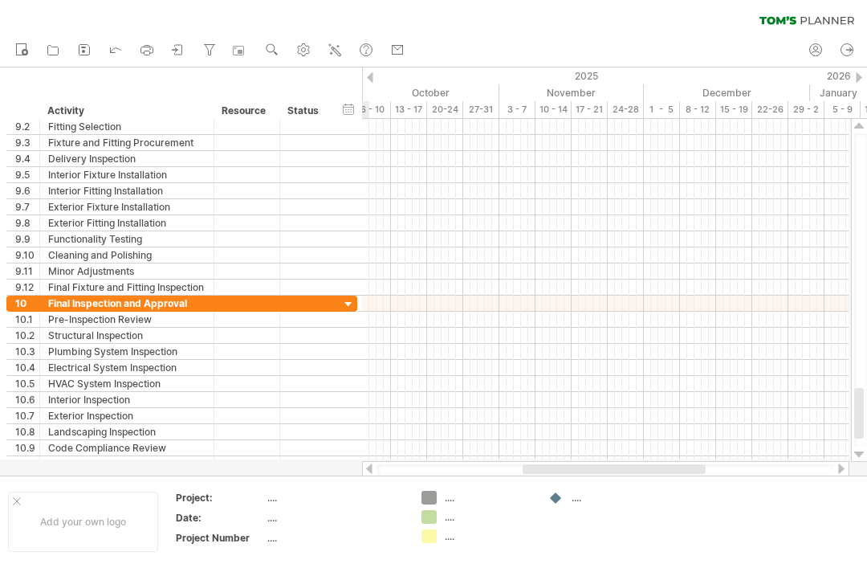
click at [858, 458] on div at bounding box center [859, 454] width 10 height 13
click at [864, 463] on div at bounding box center [433, 271] width 867 height 408
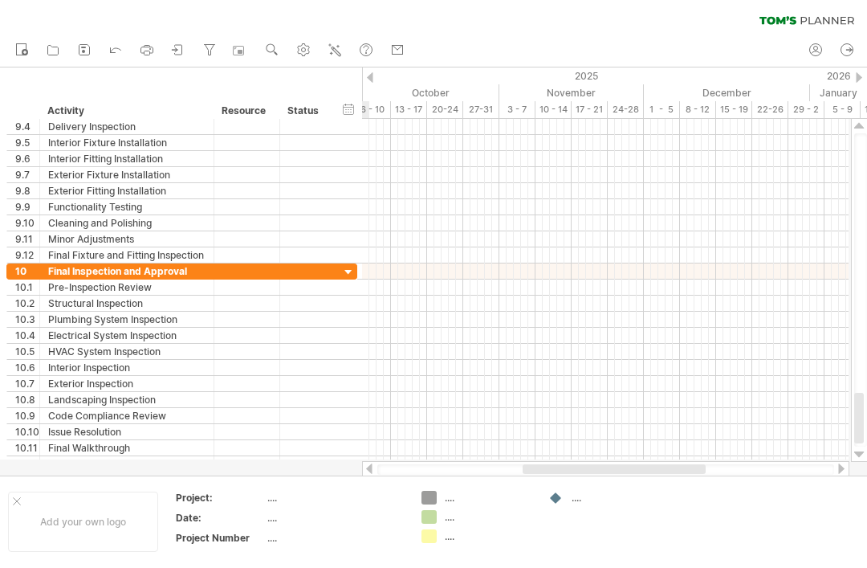
click at [862, 468] on div at bounding box center [433, 271] width 867 height 408
click at [865, 467] on div at bounding box center [433, 271] width 867 height 408
click at [863, 465] on div at bounding box center [433, 271] width 867 height 408
click at [861, 457] on div at bounding box center [859, 454] width 10 height 13
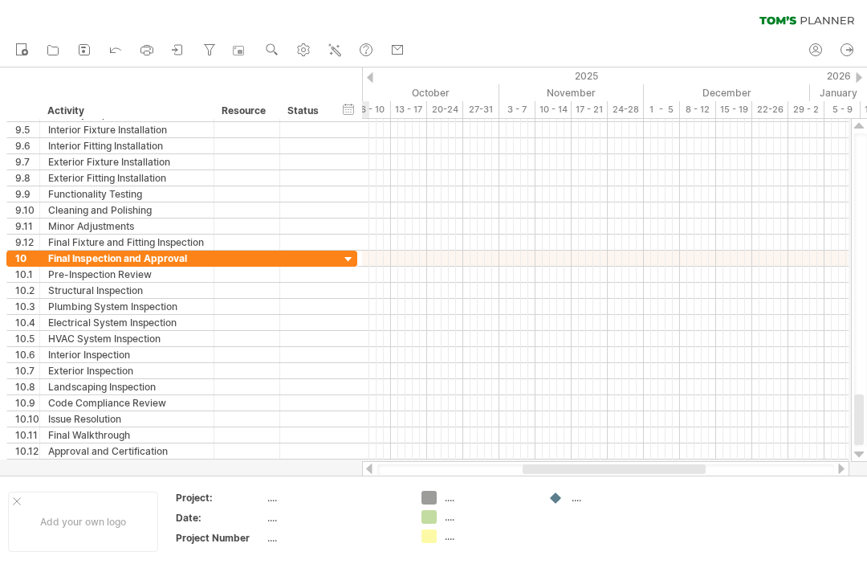
click at [866, 448] on html "progress(100%) Trying to reach plan.tomsplanner.com Connected again... 0% clear…" at bounding box center [433, 285] width 867 height 571
click at [861, 449] on div at bounding box center [859, 454] width 10 height 13
click at [85, 50] on icon at bounding box center [84, 50] width 16 height 16
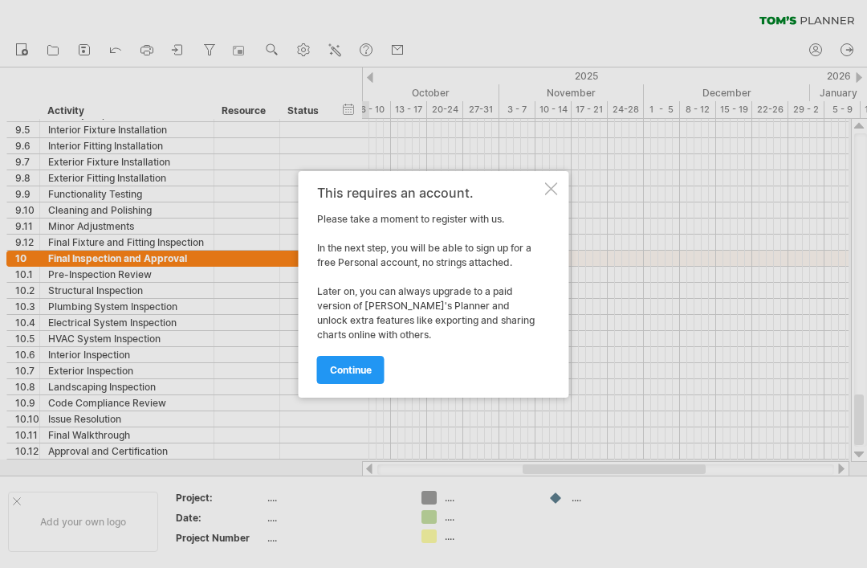
click at [547, 193] on div at bounding box center [551, 188] width 13 height 13
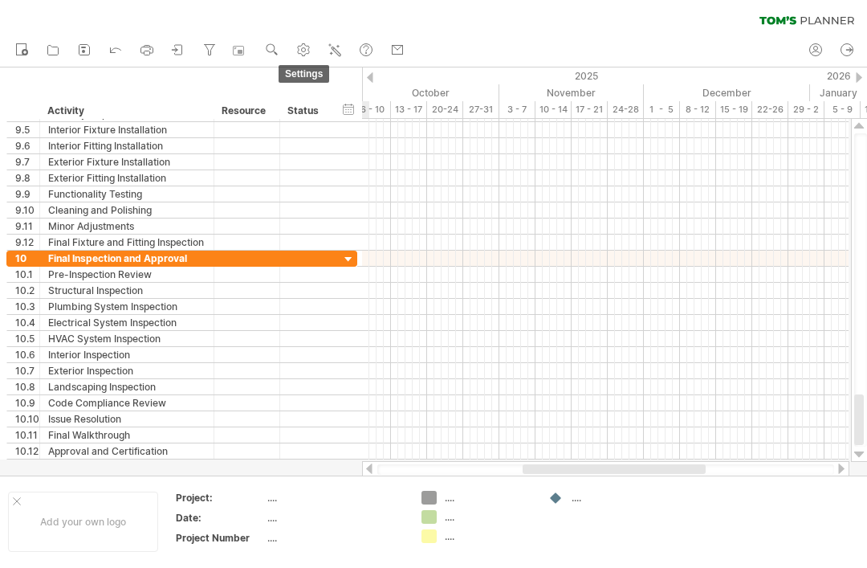
click at [301, 46] on icon at bounding box center [304, 50] width 12 height 12
select select "*"
select select "**"
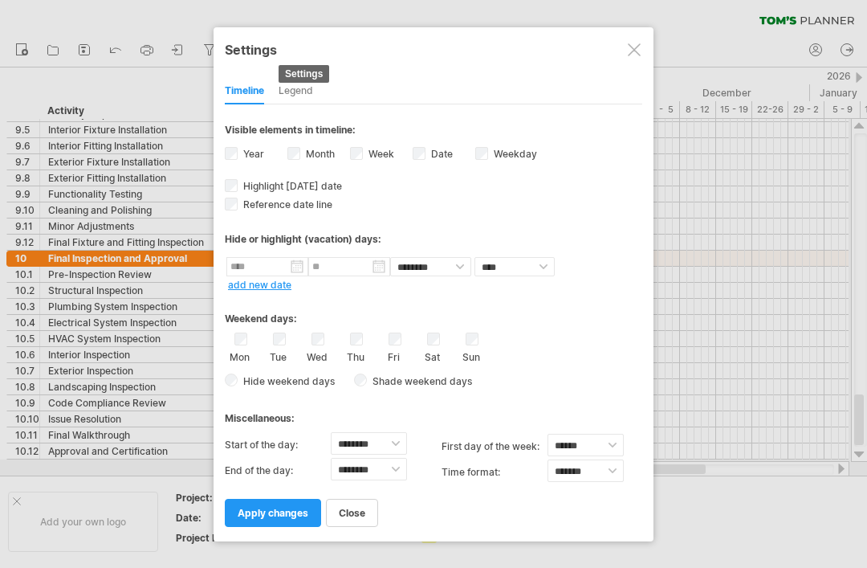
click at [629, 52] on div at bounding box center [634, 49] width 13 height 13
